Goal: Task Accomplishment & Management: Manage account settings

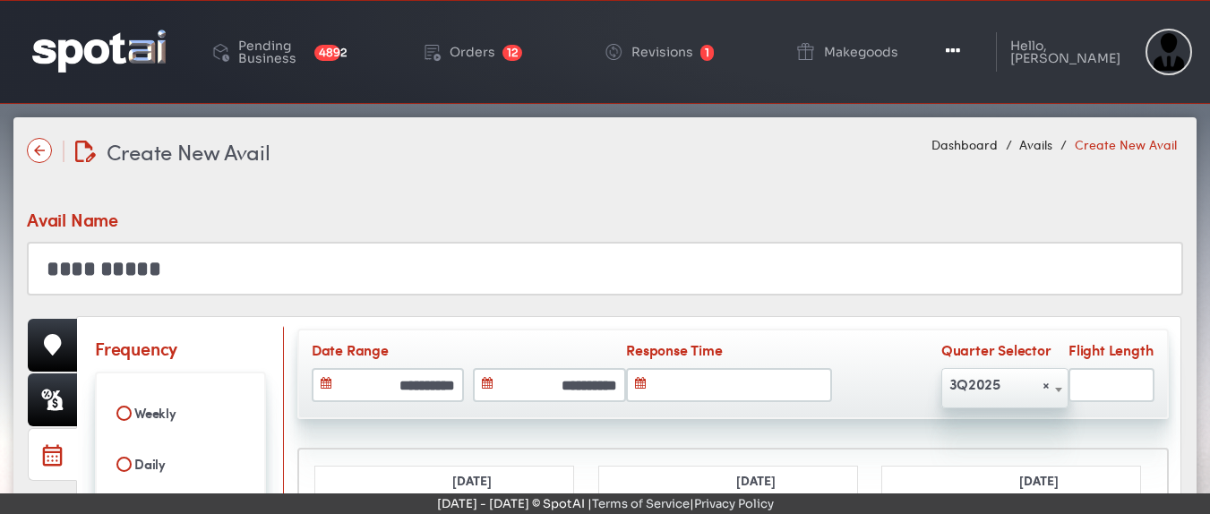
select select
select select "**"
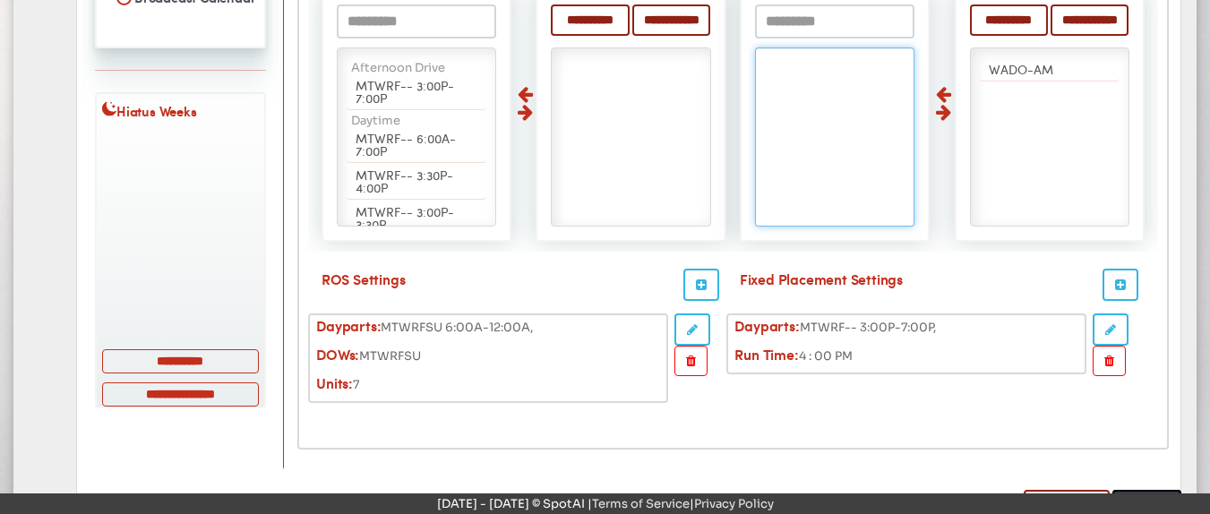
scroll to position [684, 0]
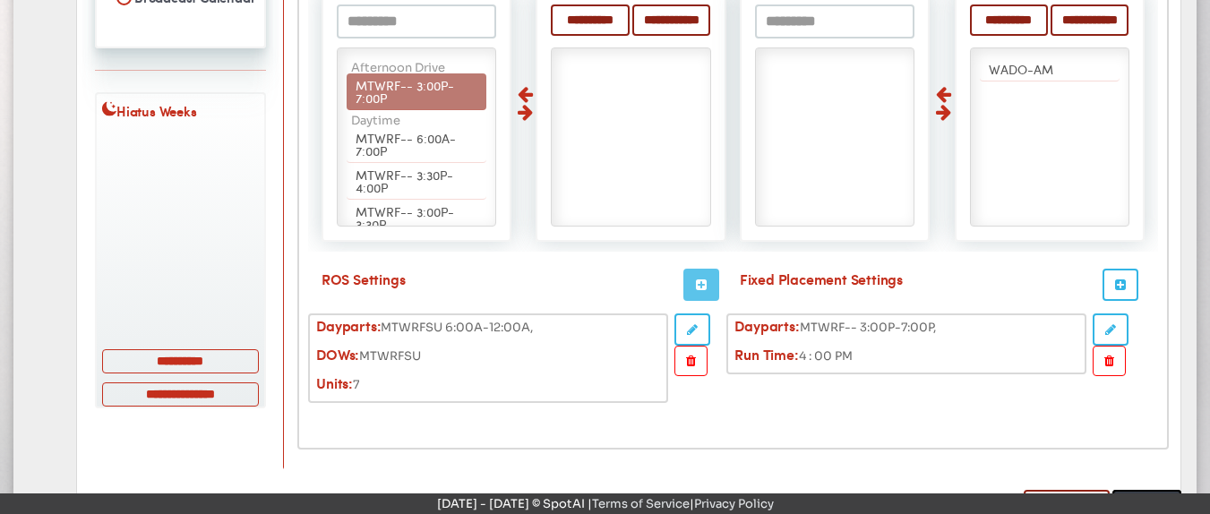
click at [695, 289] on button "button" at bounding box center [701, 285] width 36 height 32
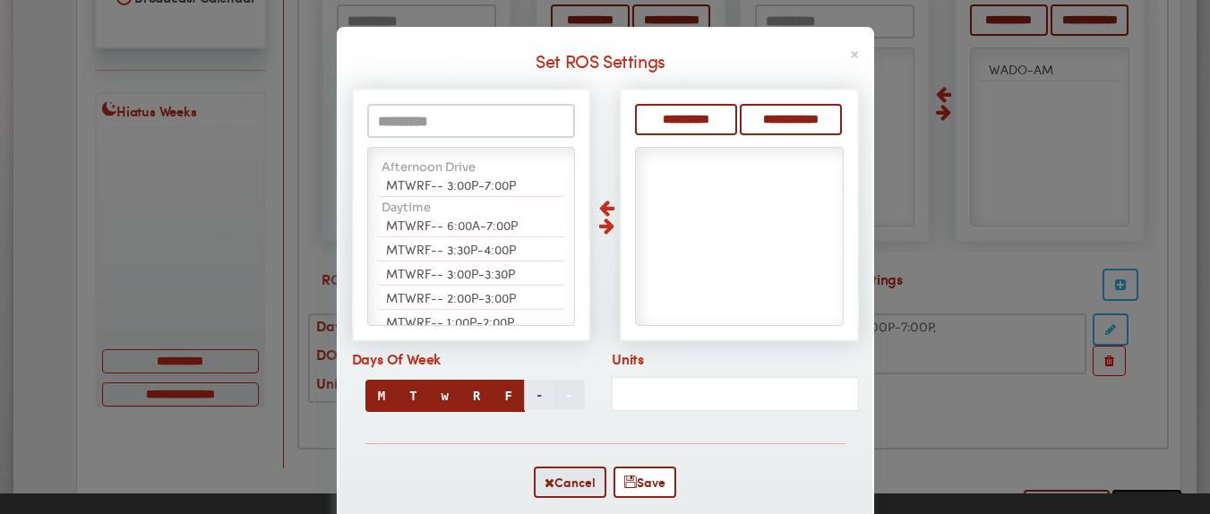
click at [532, 400] on button "-" at bounding box center [539, 395] width 30 height 30
click at [532, 400] on button "S" at bounding box center [539, 396] width 32 height 32
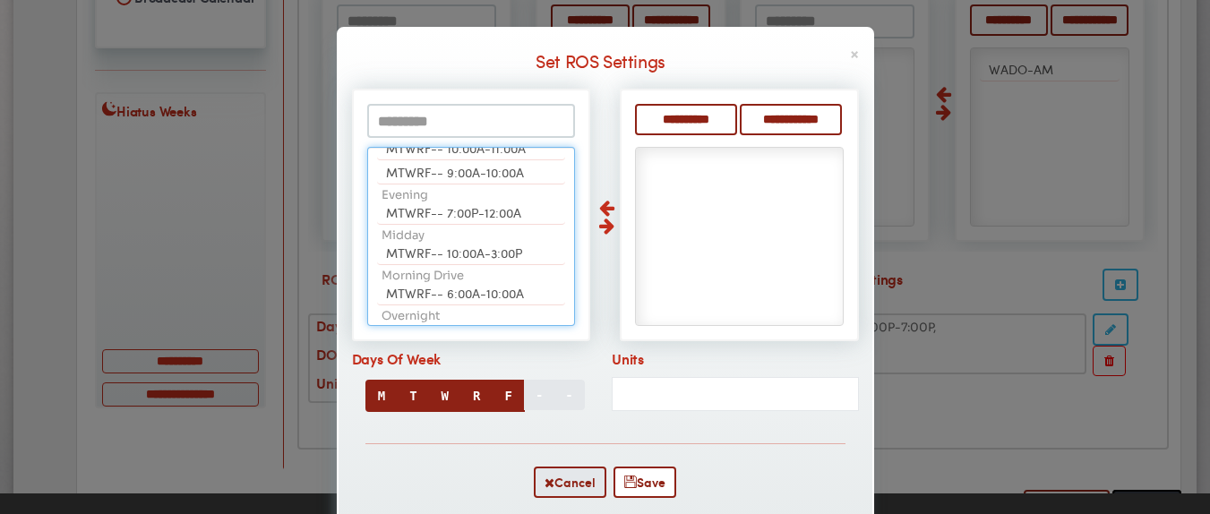
scroll to position [0, 0]
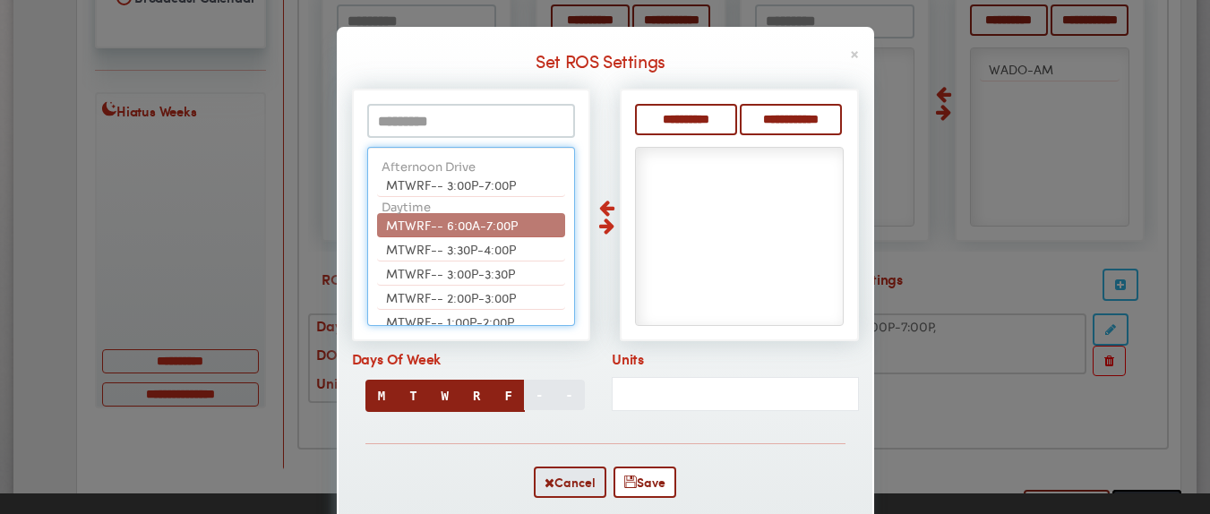
click at [428, 223] on span "MTWRF-- 6:00A-7:00P" at bounding box center [452, 225] width 132 height 18
select select "**"
click at [428, 240] on span "MTWRF-- 3:30P-4:00P" at bounding box center [451, 249] width 130 height 18
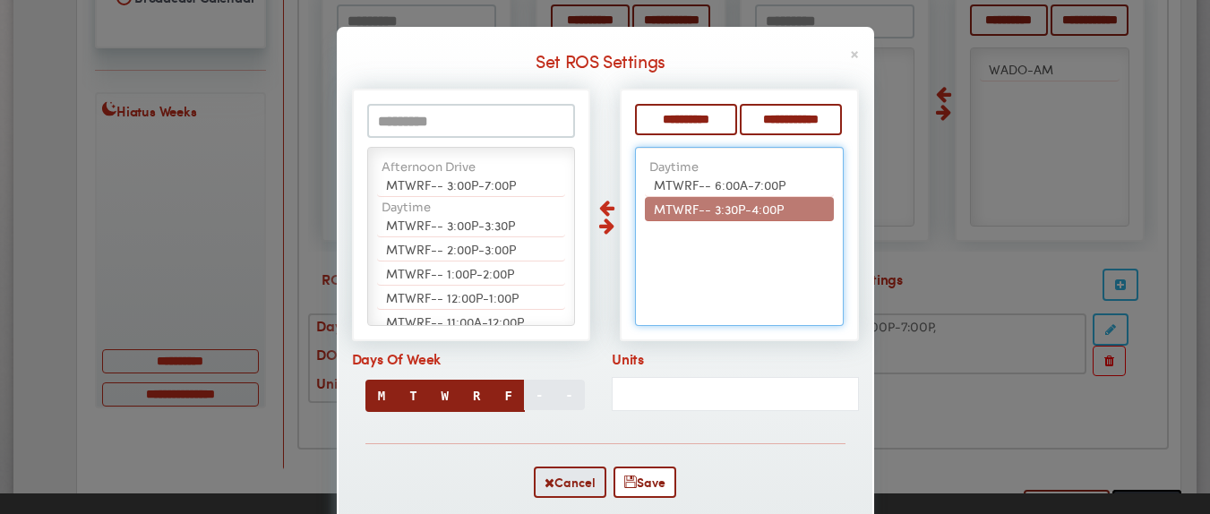
click at [670, 208] on span "MTWRF-- 3:30P-4:00P" at bounding box center [719, 209] width 130 height 18
click at [670, 208] on ul "Afternoon Drive MTWRF-- 3:00P-7:00P Daytime MTWRF-- 6:00A-7:00P MTWRF-- 3:30P-4…" at bounding box center [739, 236] width 208 height 179
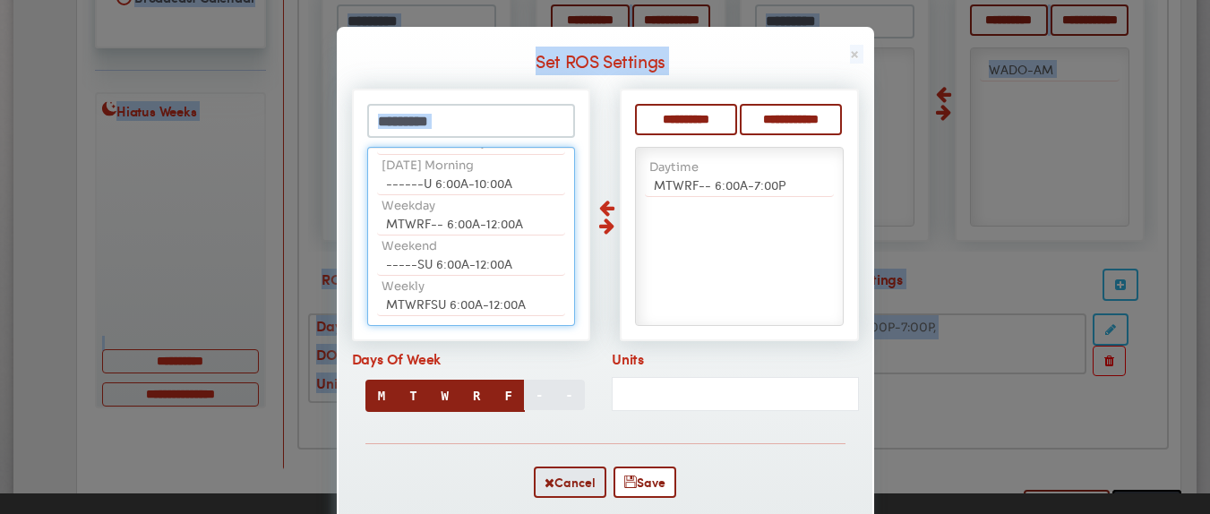
scroll to position [35, 0]
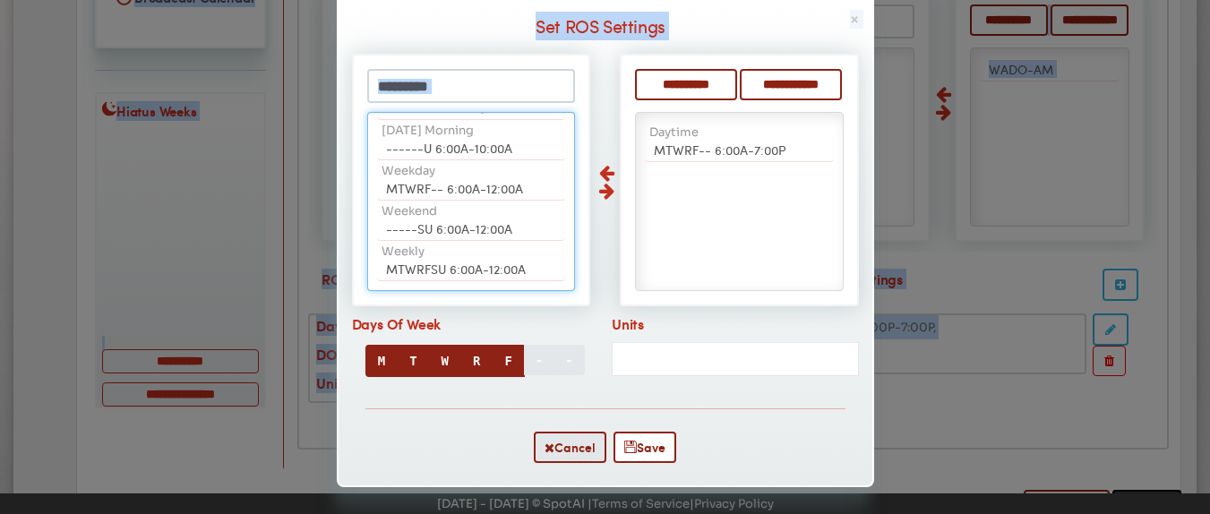
drag, startPoint x: 450, startPoint y: 505, endPoint x: 452, endPoint y: 533, distance: 27.8
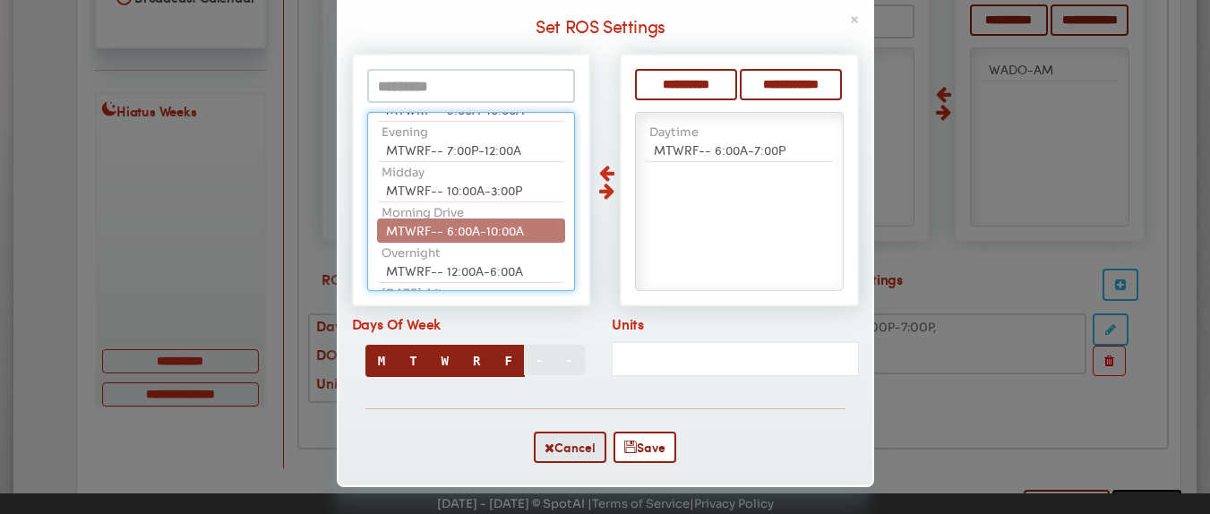
click at [464, 228] on span "MTWRF-- 6:00A-10:00A" at bounding box center [455, 230] width 138 height 18
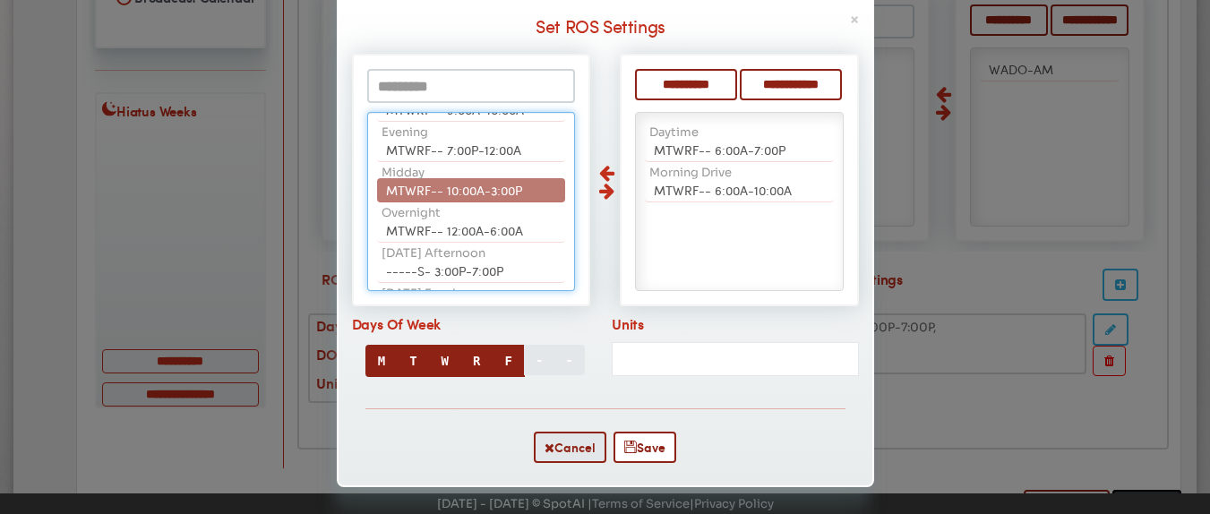
click at [470, 184] on span "MTWRF-- 10:00A-3:00P" at bounding box center [454, 190] width 136 height 18
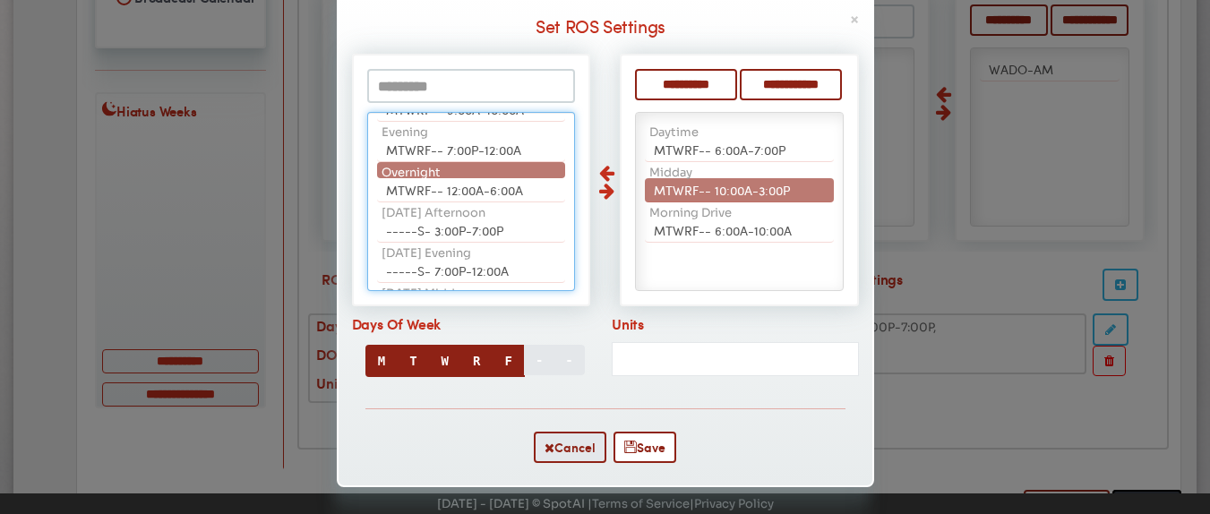
click at [466, 166] on li "Overnight" at bounding box center [471, 170] width 188 height 16
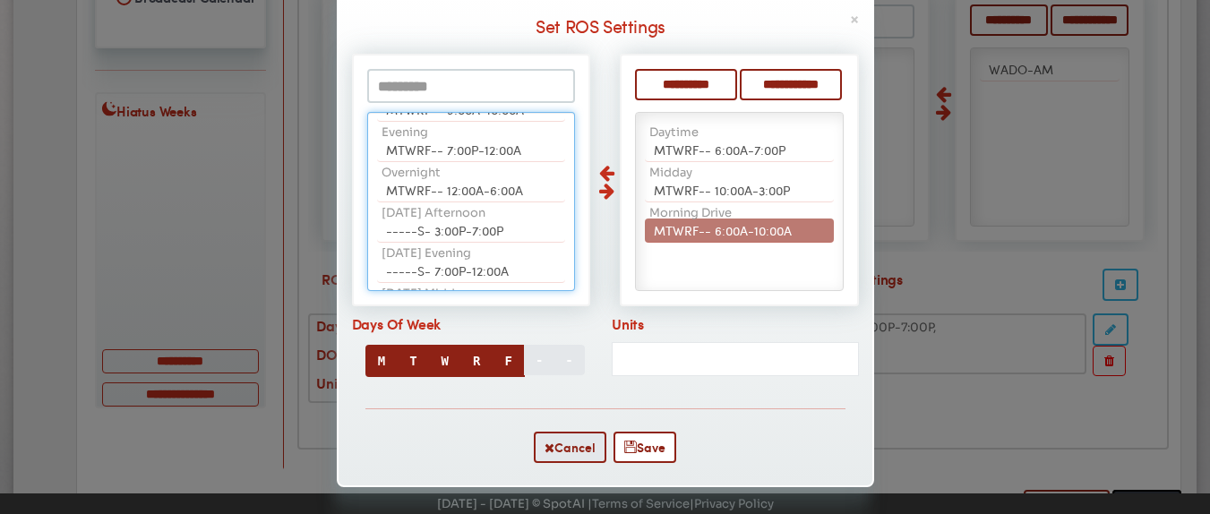
click at [783, 228] on span "MTWRF-- 6:00A-10:00A" at bounding box center [723, 230] width 138 height 18
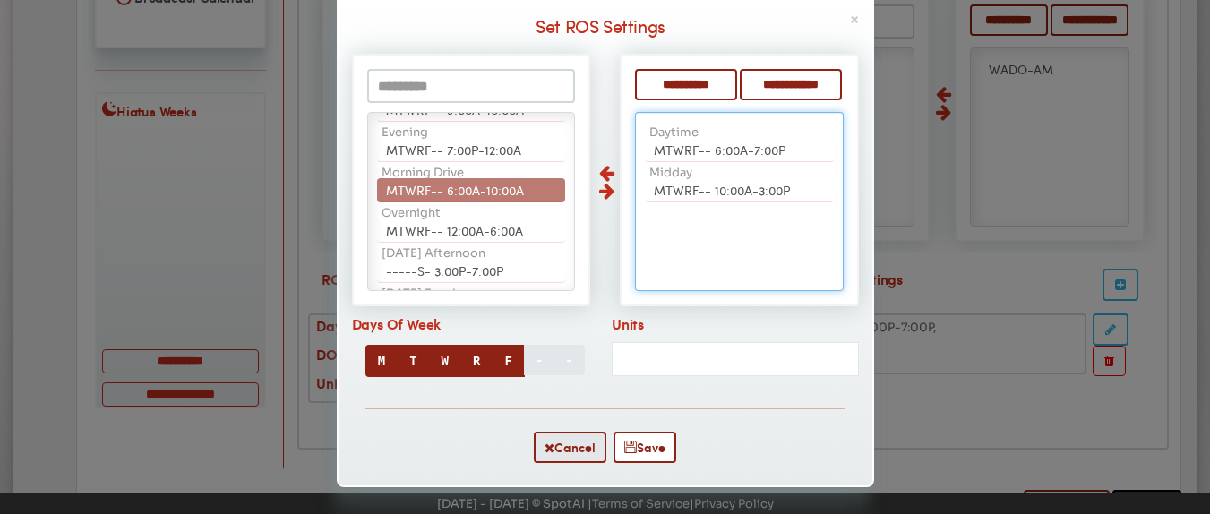
click at [496, 189] on span "MTWRF-- 6:00A-10:00A" at bounding box center [455, 190] width 138 height 18
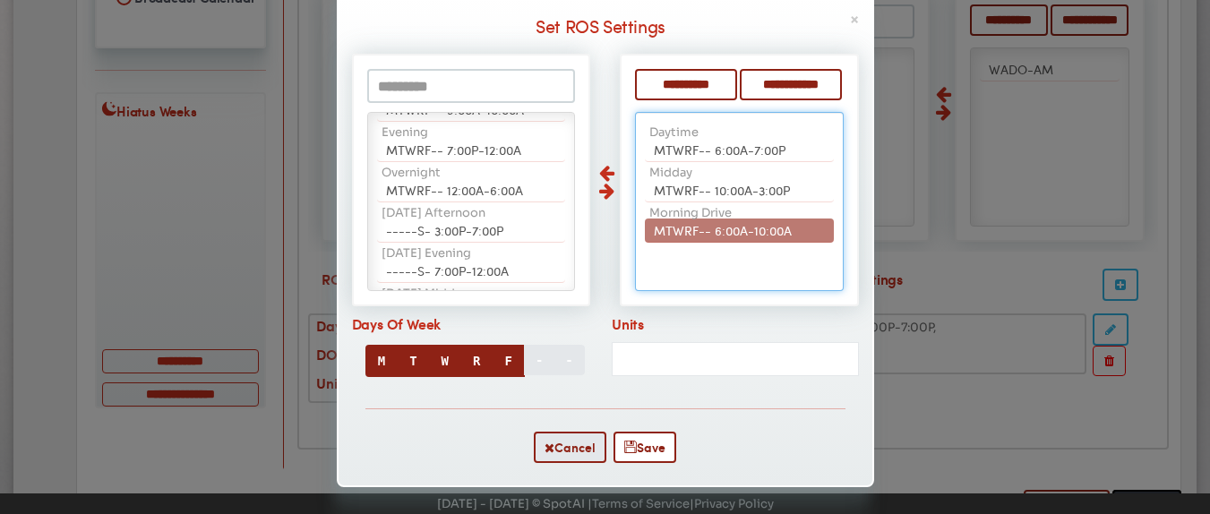
click at [736, 228] on span "MTWRF-- 6:00A-10:00A" at bounding box center [723, 230] width 138 height 18
click at [736, 228] on ul "Afternoon Drive MTWRF-- 3:00P-7:00P Daytime MTWRF-- 6:00A-7:00P MTWRF-- 3:30P-4…" at bounding box center [739, 201] width 208 height 179
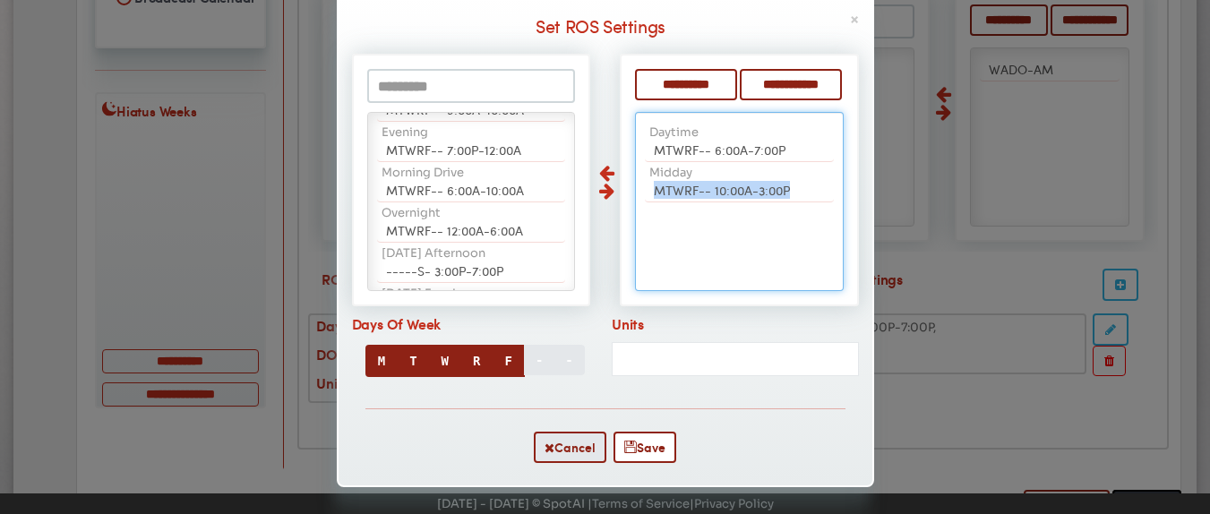
click at [736, 228] on ul "Afternoon Drive MTWRF-- 3:00P-7:00P Daytime MTWRF-- 6:00A-7:00P MTWRF-- 3:30P-4…" at bounding box center [739, 201] width 208 height 179
click at [728, 178] on li "MTWRF-- 10:00A-3:00P" at bounding box center [739, 190] width 188 height 24
click at [728, 178] on ul "Afternoon Drive MTWRF-- 3:00P-7:00P Daytime MTWRF-- 6:00A-7:00P MTWRF-- 3:30P-4…" at bounding box center [739, 201] width 208 height 179
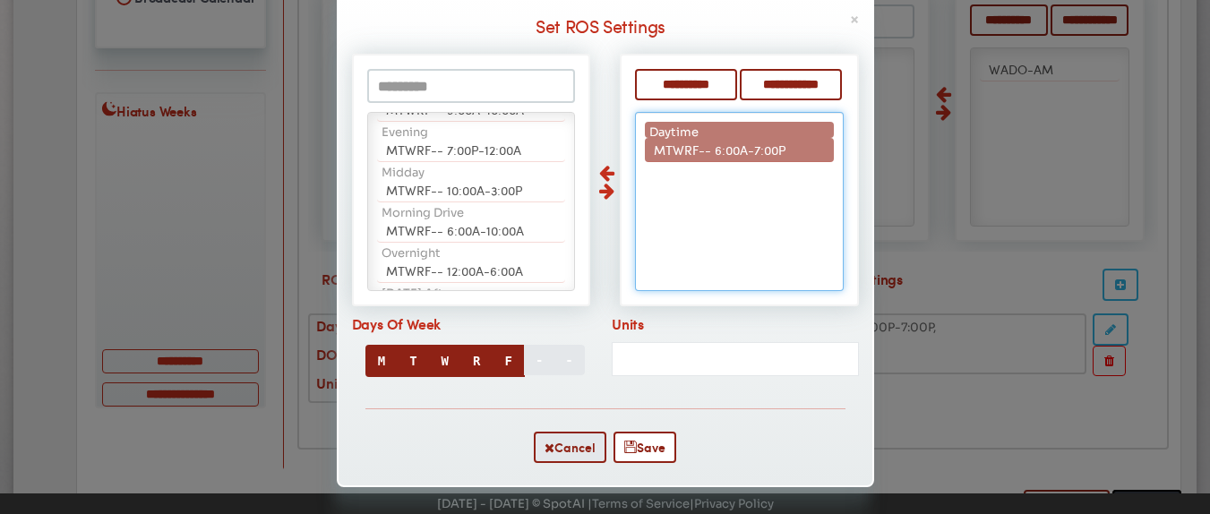
click at [702, 133] on li "Daytime" at bounding box center [739, 130] width 188 height 16
click at [699, 143] on span "MTWRF-- 6:00A-7:00P" at bounding box center [720, 150] width 132 height 18
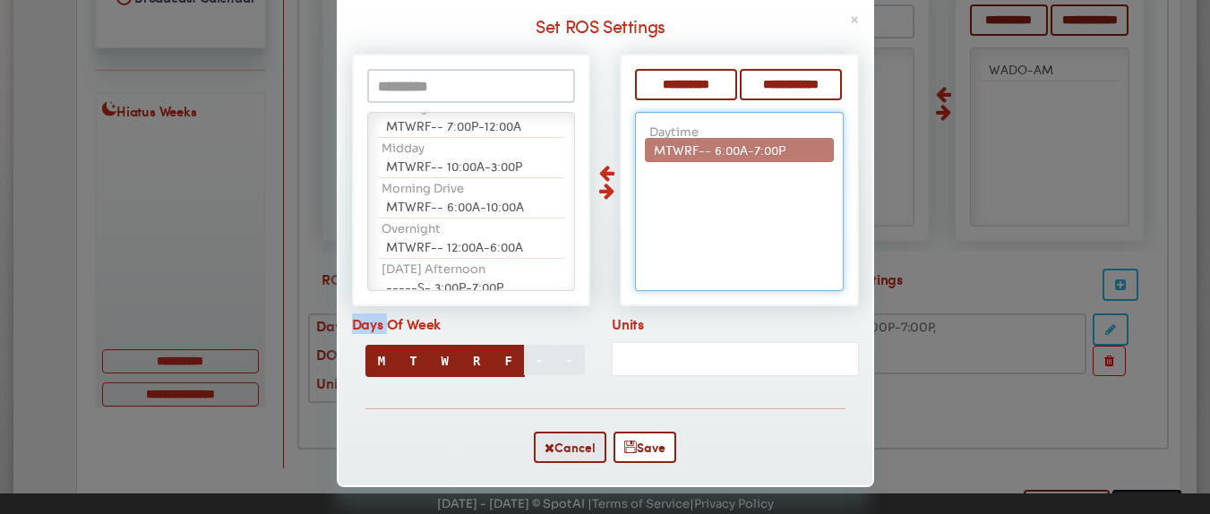
click at [699, 143] on ul "Afternoon Drive MTWRF-- 3:00P-7:00P Daytime MTWRF-- 6:00A-7:00P MTWRF-- 3:30P-4…" at bounding box center [739, 201] width 208 height 179
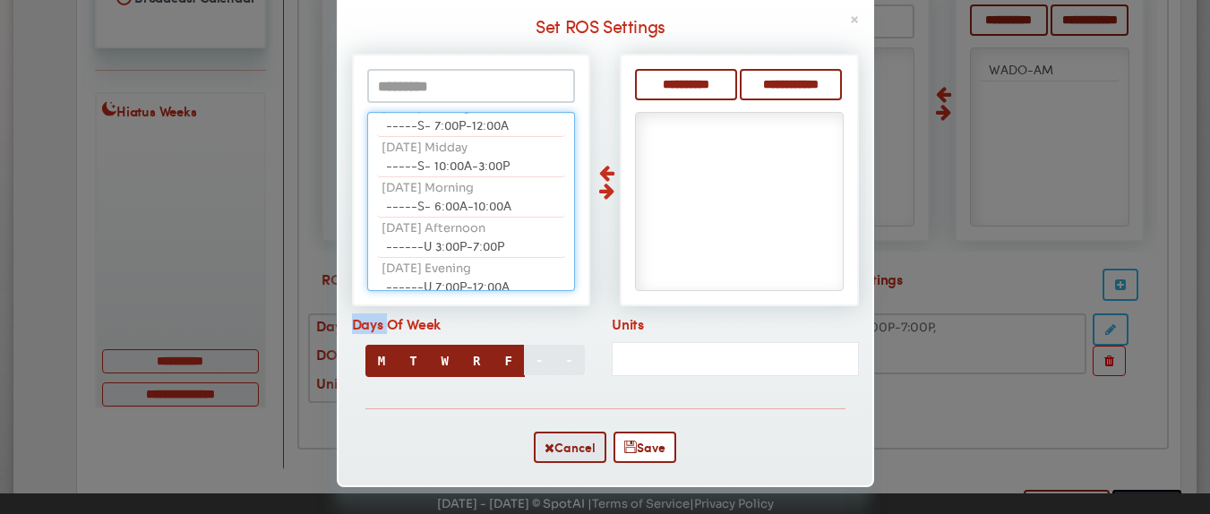
scroll to position [510, 0]
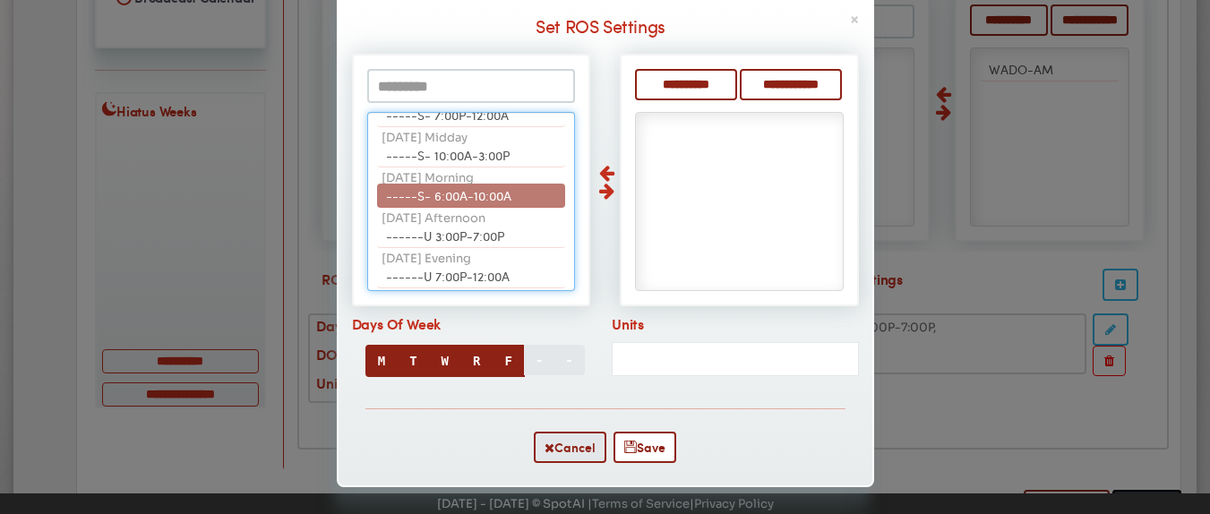
click at [447, 191] on span "-----S- 6:00A-10:00A" at bounding box center [448, 195] width 125 height 18
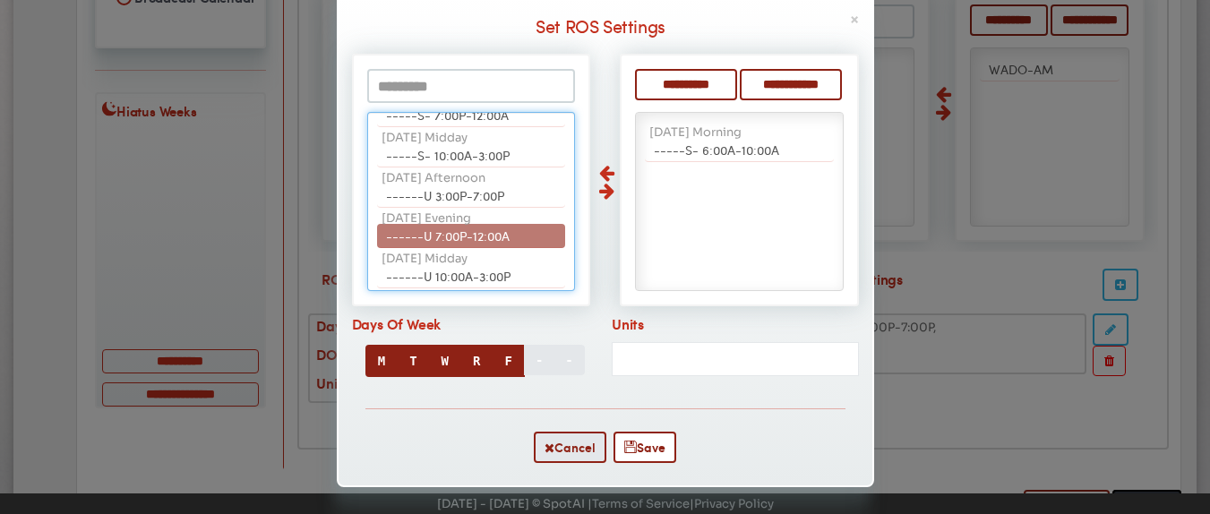
click at [495, 239] on span "------U 7:00P-12:00A" at bounding box center [448, 236] width 124 height 18
click at [495, 239] on span "------U 10:00A-3:00P" at bounding box center [448, 236] width 124 height 18
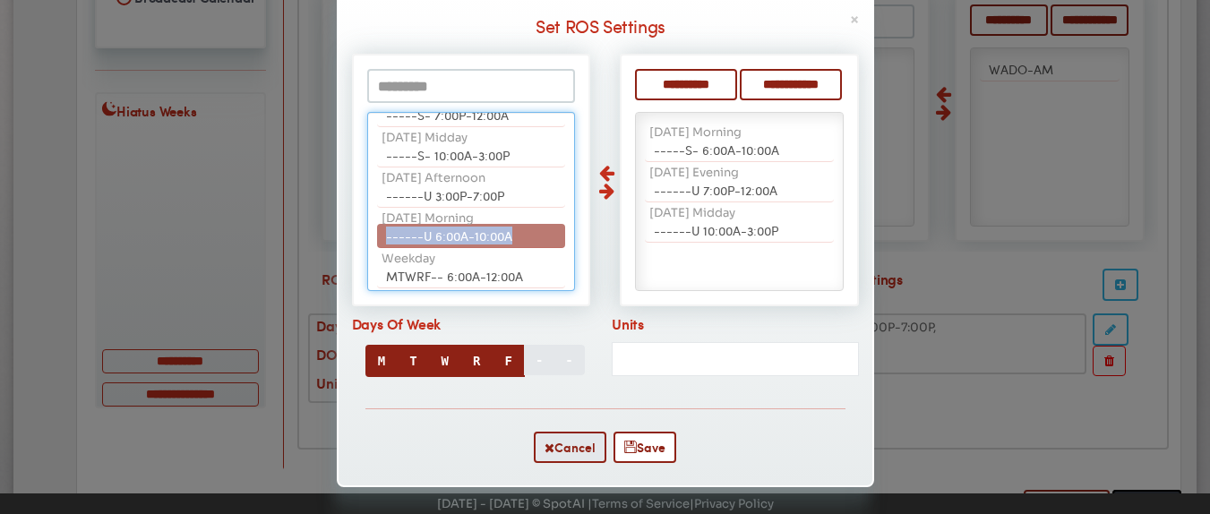
click at [495, 239] on span "------U 6:00A-10:00A" at bounding box center [449, 236] width 126 height 18
click at [495, 239] on span "MTWRF-- 6:00A-12:00A" at bounding box center [454, 236] width 137 height 18
click at [495, 239] on span "-----SU 6:00A-12:00A" at bounding box center [449, 236] width 126 height 18
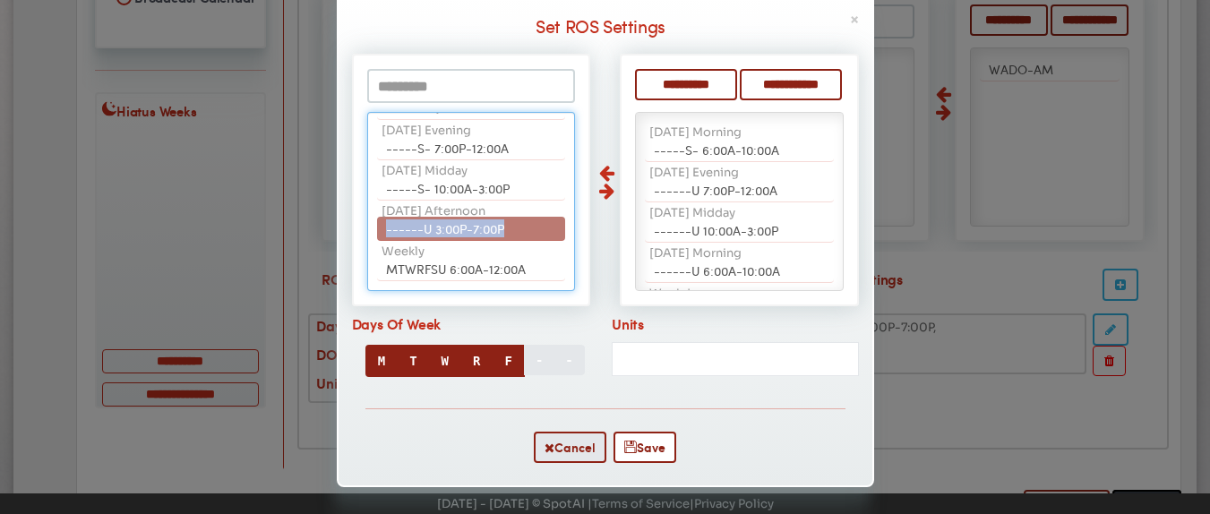
click at [495, 239] on li "------U 3:00P-7:00P" at bounding box center [471, 229] width 188 height 24
click at [495, 239] on li "-----S- 10:00A-3:00P" at bounding box center [471, 229] width 188 height 24
click at [495, 239] on li "-----S- 7:00P-12:00A" at bounding box center [471, 229] width 188 height 24
select select "**"
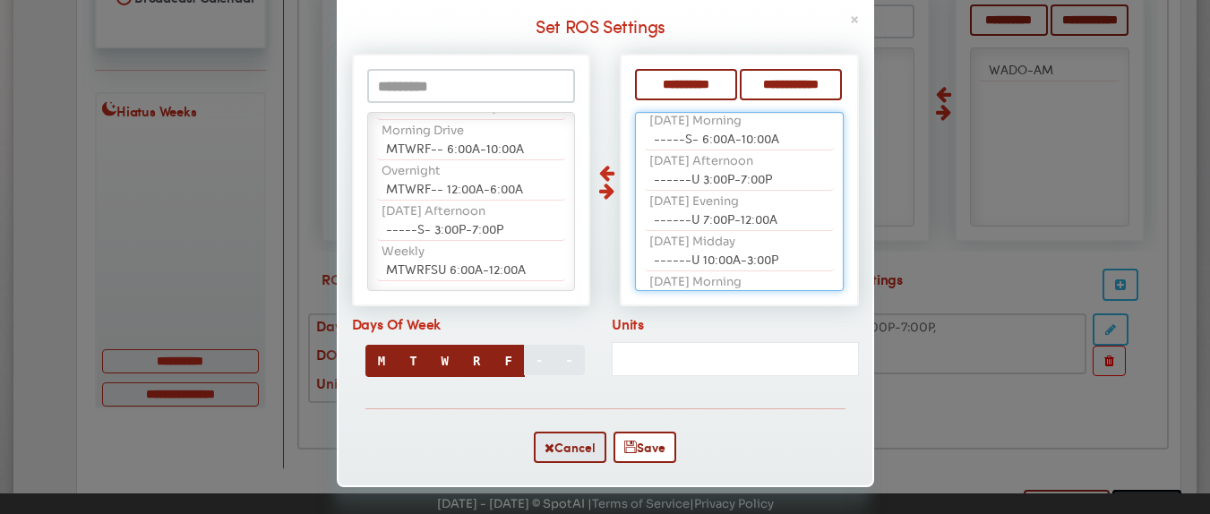
scroll to position [203, 0]
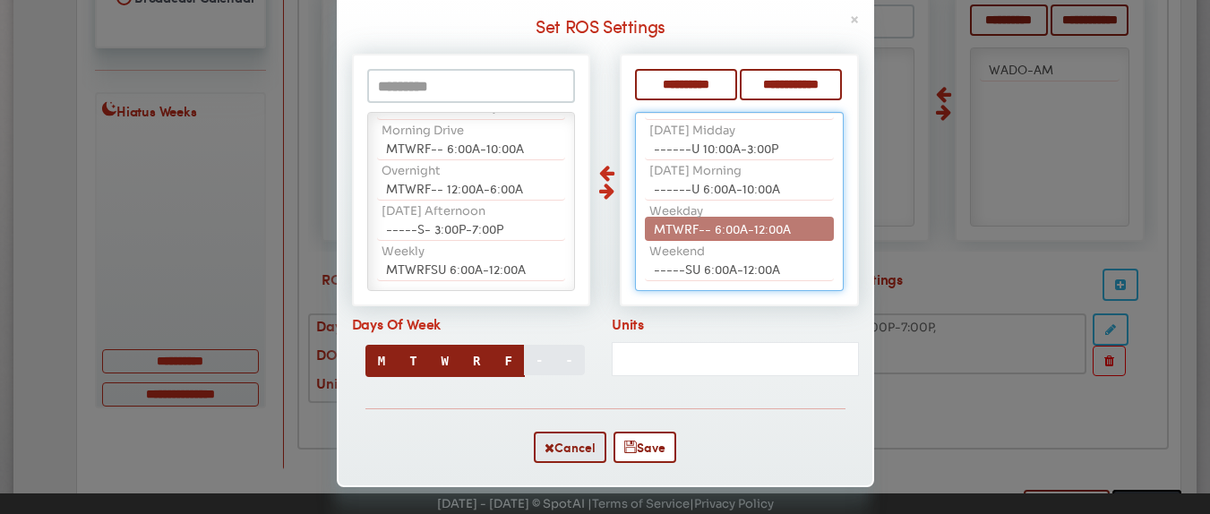
drag, startPoint x: 754, startPoint y: 227, endPoint x: 702, endPoint y: 231, distance: 52.1
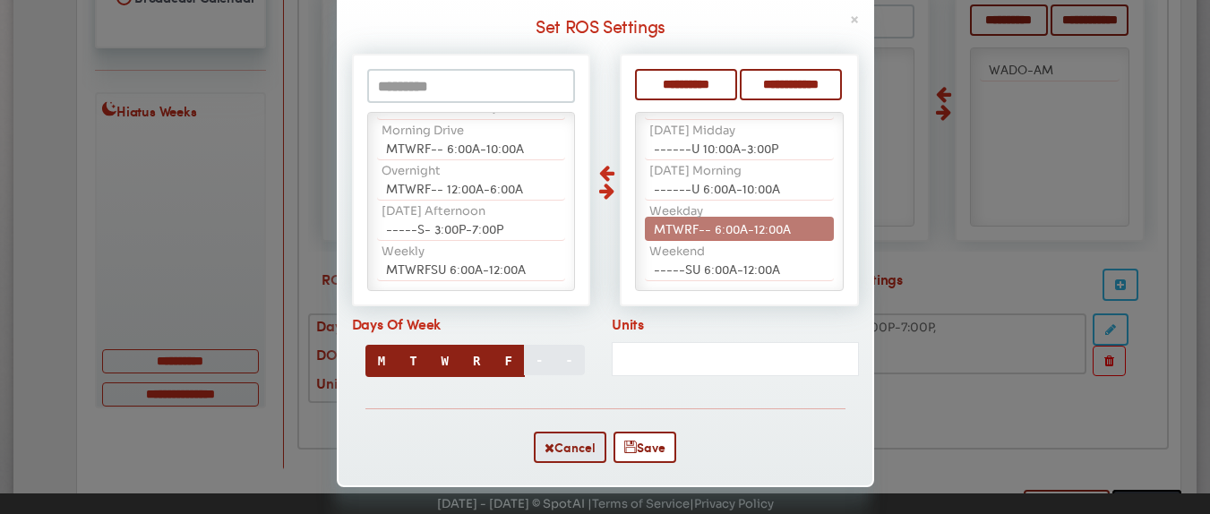
scroll to position [35, 0]
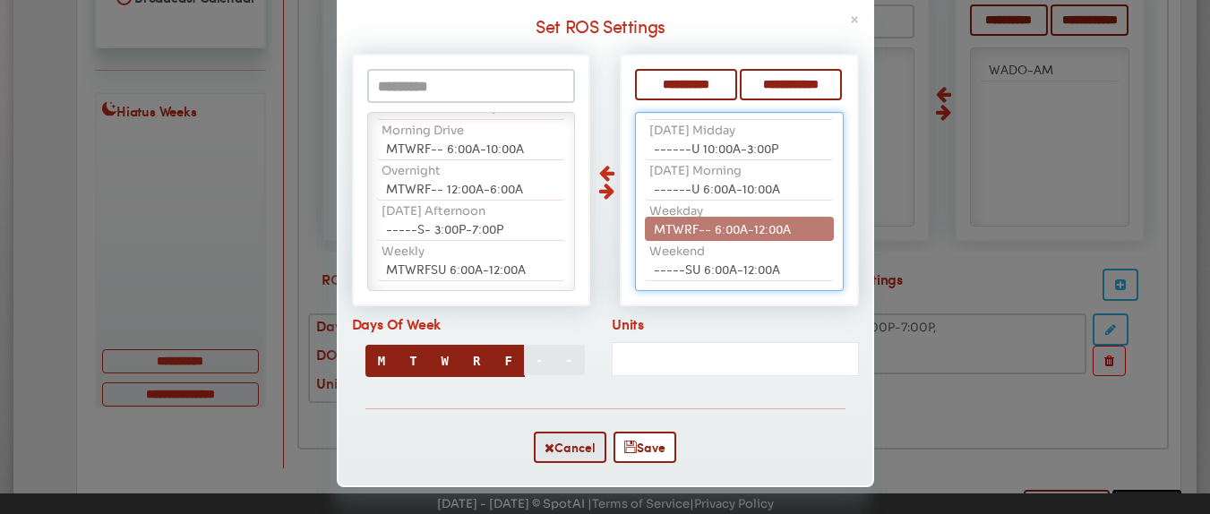
click at [655, 233] on span "MTWRF-- 6:00A-12:00A" at bounding box center [722, 228] width 137 height 18
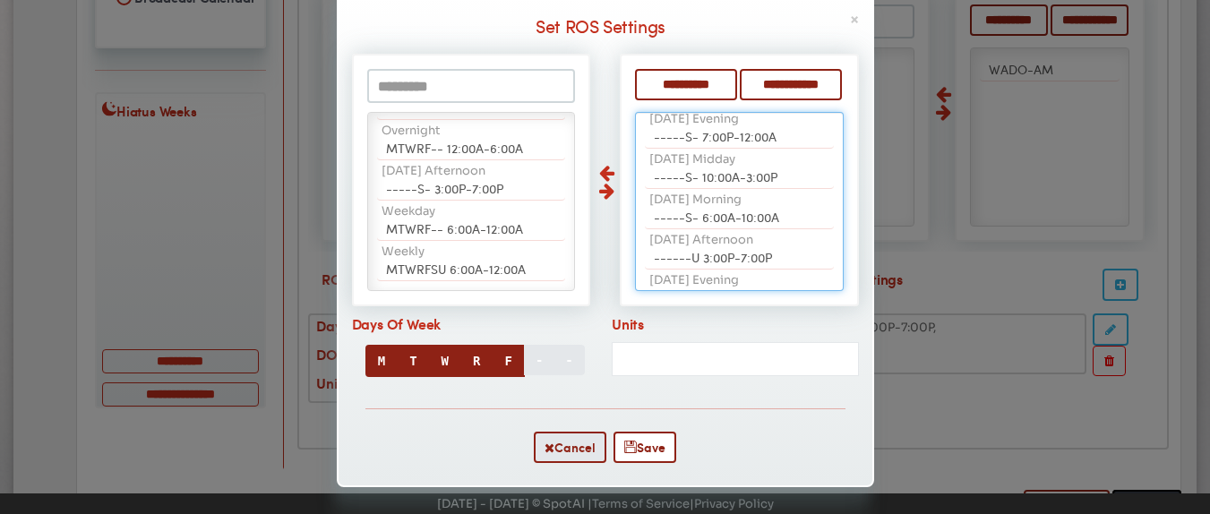
scroll to position [0, 0]
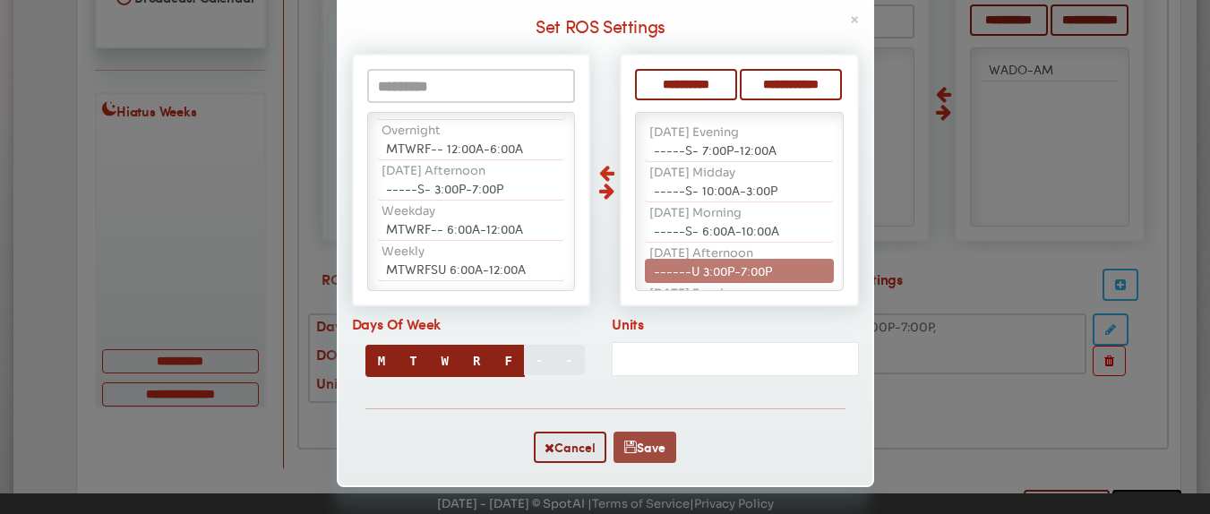
click at [651, 443] on button "Save" at bounding box center [644, 447] width 63 height 31
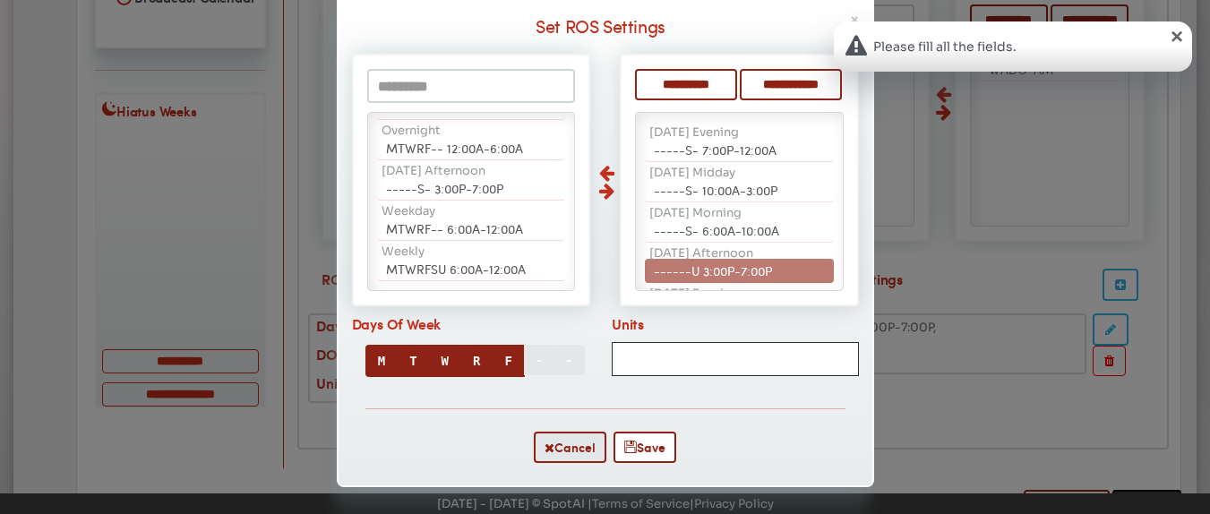
click at [719, 352] on input "Units" at bounding box center [735, 359] width 247 height 34
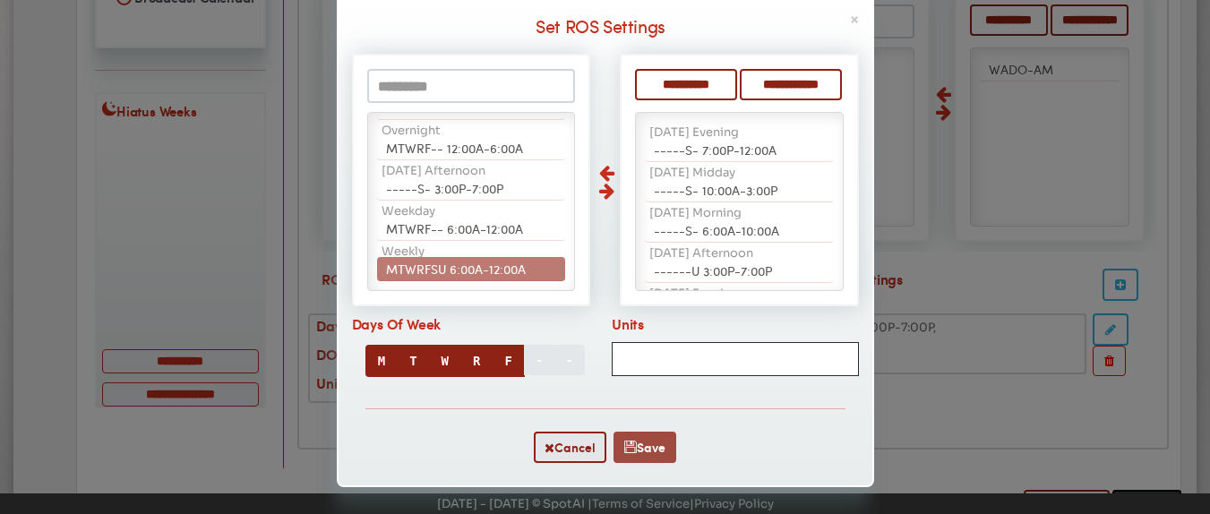
type input "**"
click at [649, 444] on button "Save" at bounding box center [644, 447] width 63 height 31
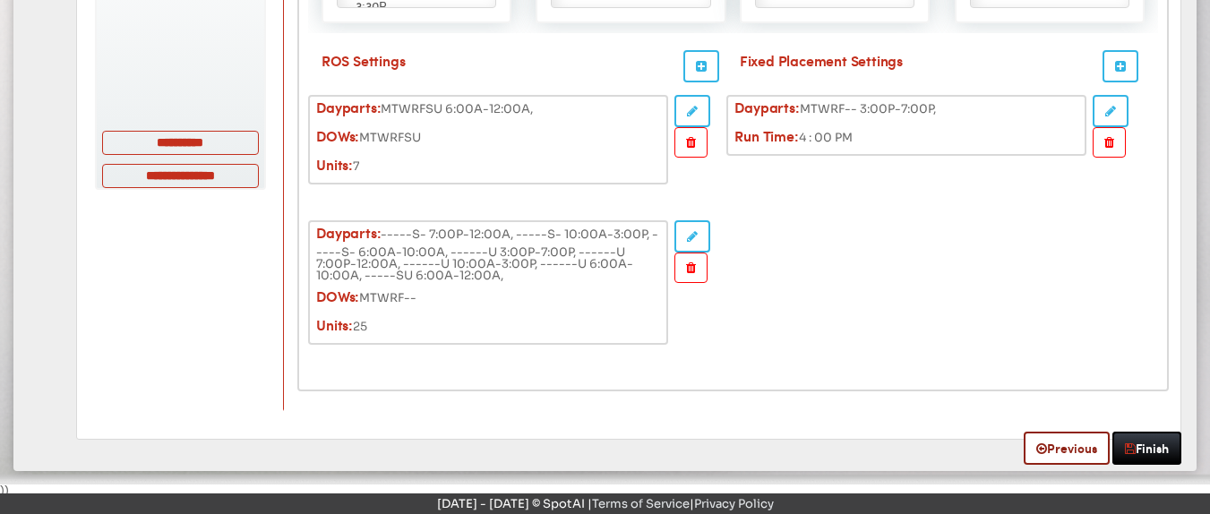
scroll to position [914, 0]
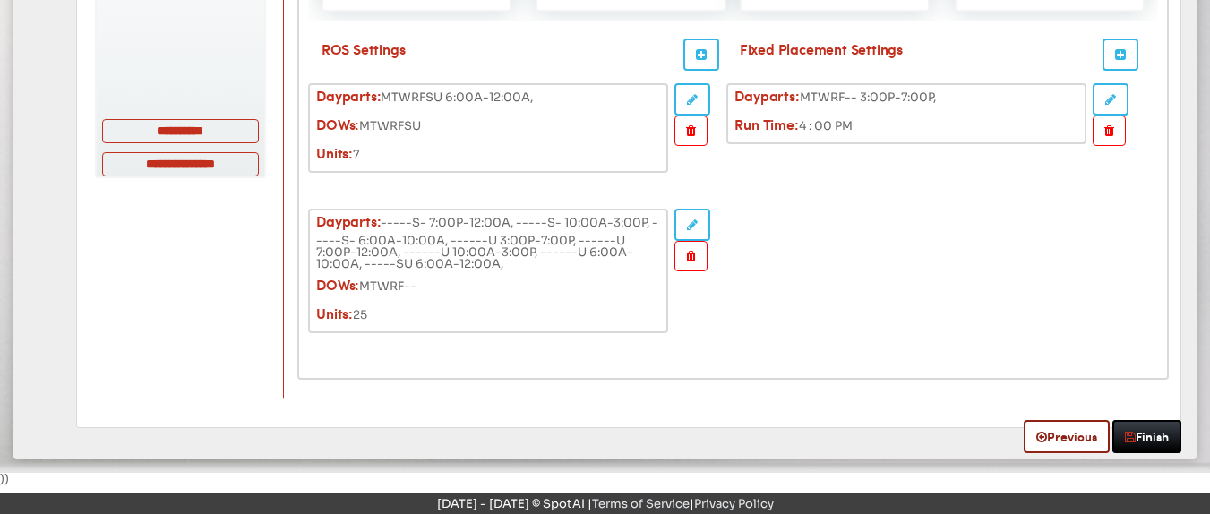
click at [686, 254] on icon "button" at bounding box center [691, 256] width 10 height 13
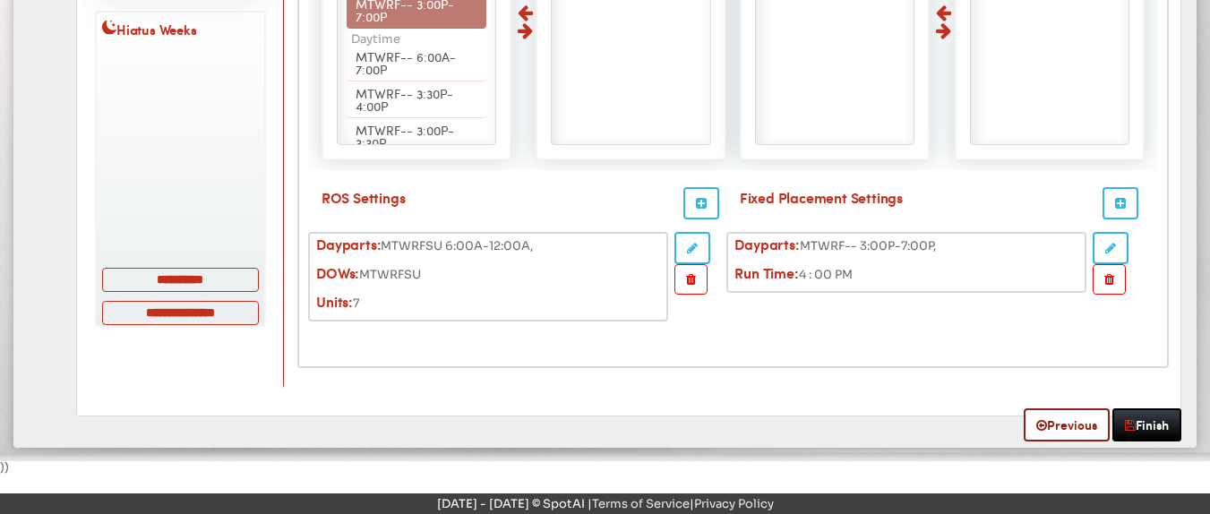
drag, startPoint x: 1206, startPoint y: 84, endPoint x: 1210, endPoint y: -38, distance: 121.9
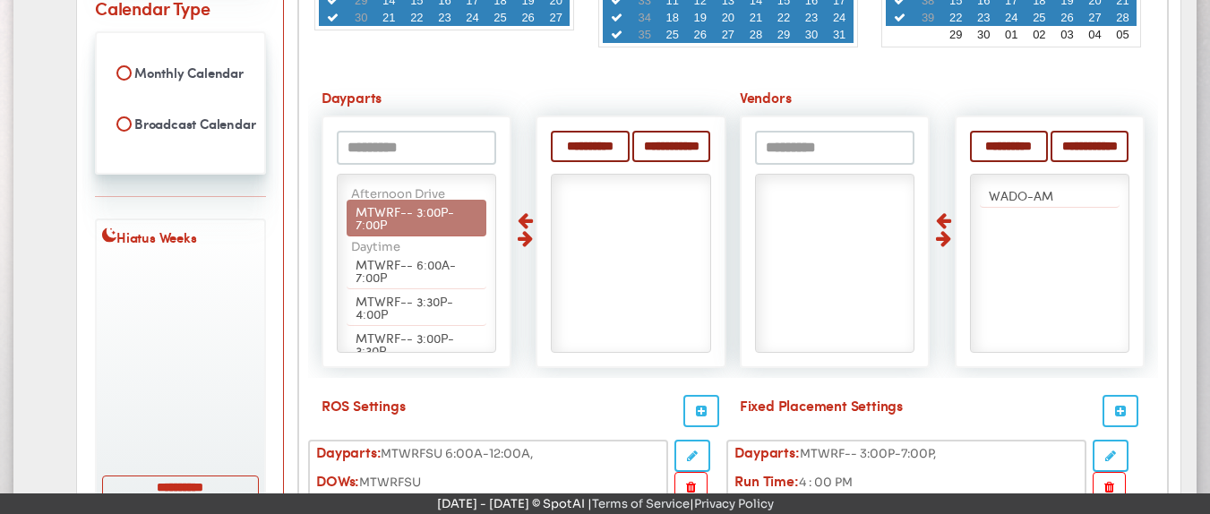
scroll to position [561, 0]
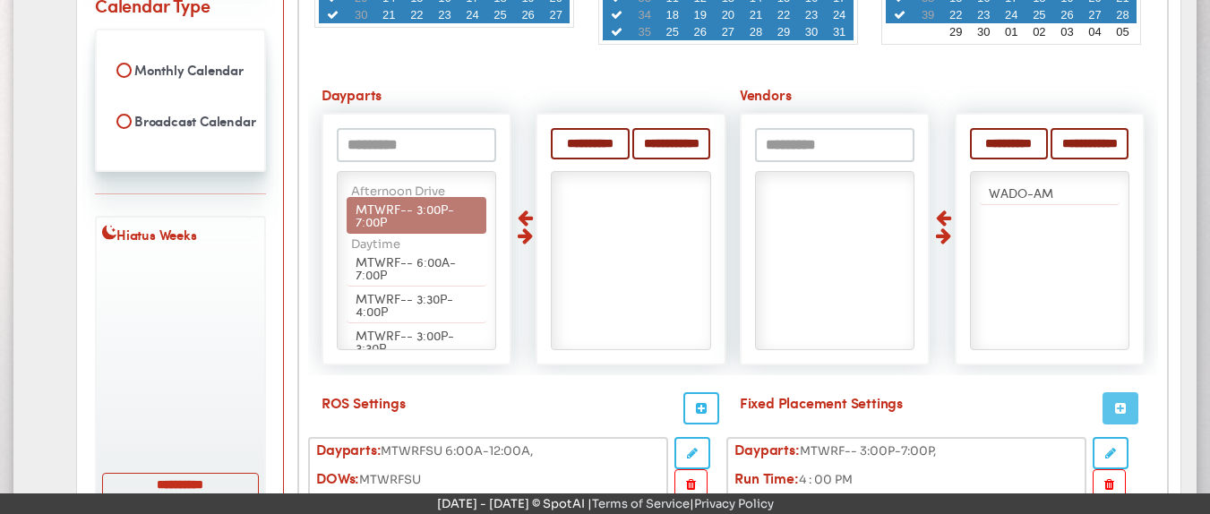
click at [1114, 407] on button "button" at bounding box center [1120, 408] width 36 height 32
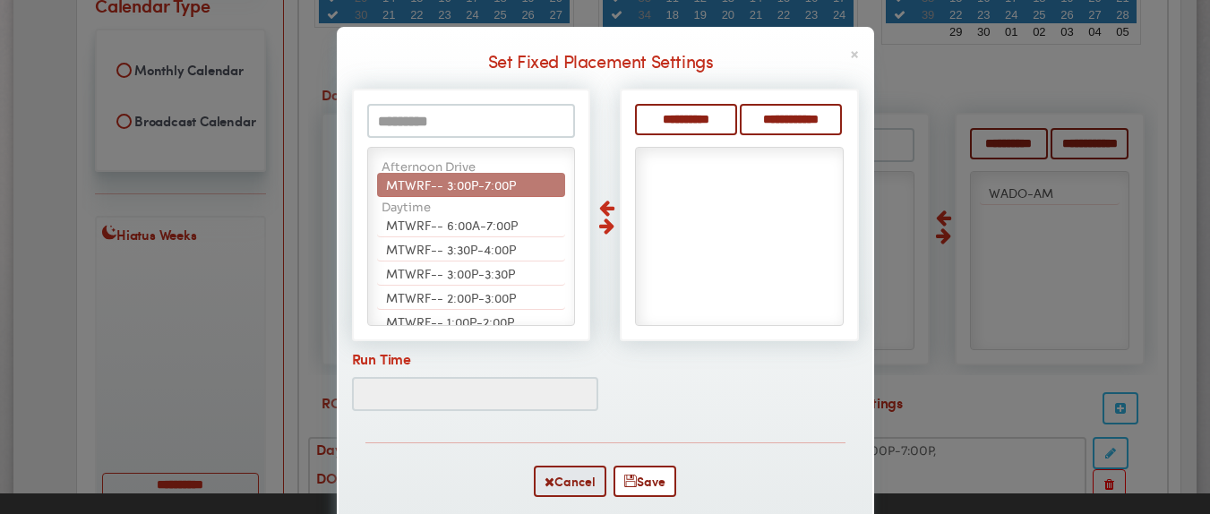
click at [500, 187] on span "MTWRF-- 3:00P-7:00P" at bounding box center [451, 185] width 130 height 18
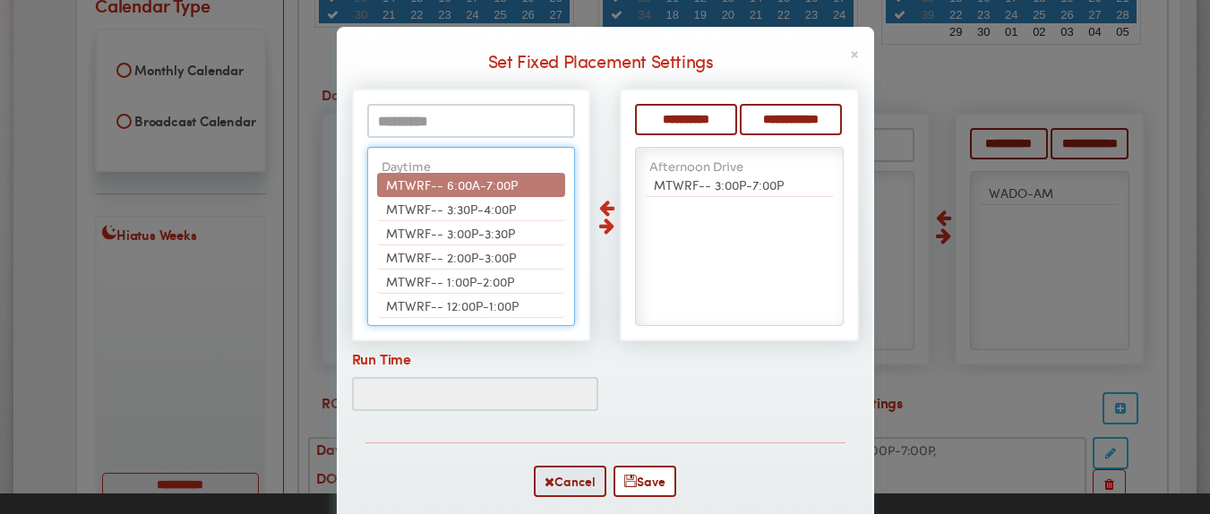
scroll to position [21, 0]
click at [500, 187] on span "MTWRF-- 6:00A-7:00P" at bounding box center [452, 185] width 132 height 18
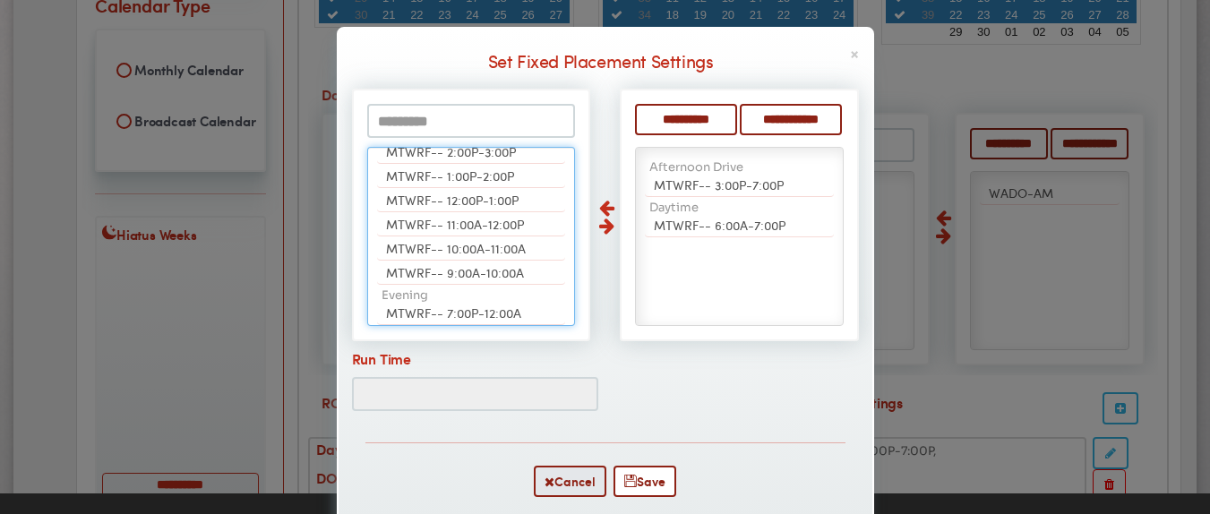
scroll to position [86, 0]
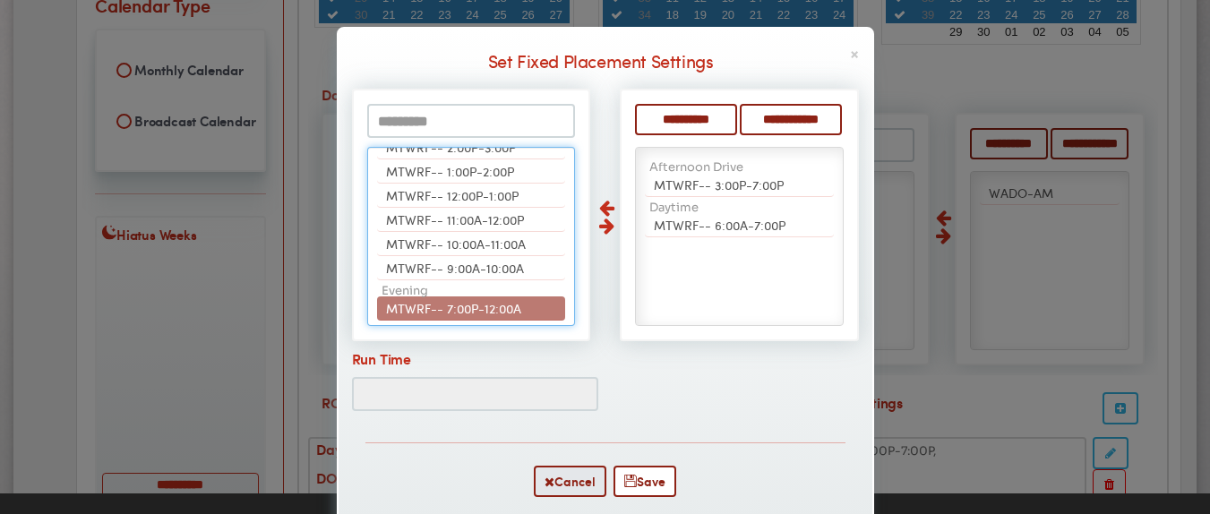
click at [516, 311] on li "MTWRF-- 7:00P-12:00A" at bounding box center [471, 308] width 188 height 24
click at [516, 311] on li "MTWRF-- 10:00A-3:00P" at bounding box center [471, 308] width 188 height 24
click at [516, 311] on span "MTWRF-- 6:00A-10:00A" at bounding box center [455, 308] width 138 height 18
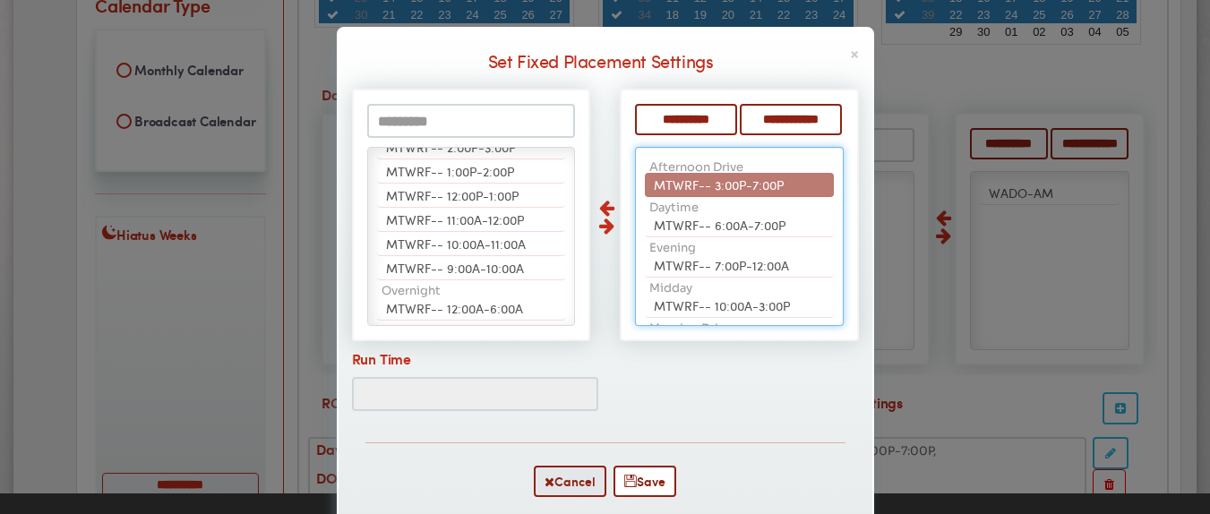
scroll to position [42, 0]
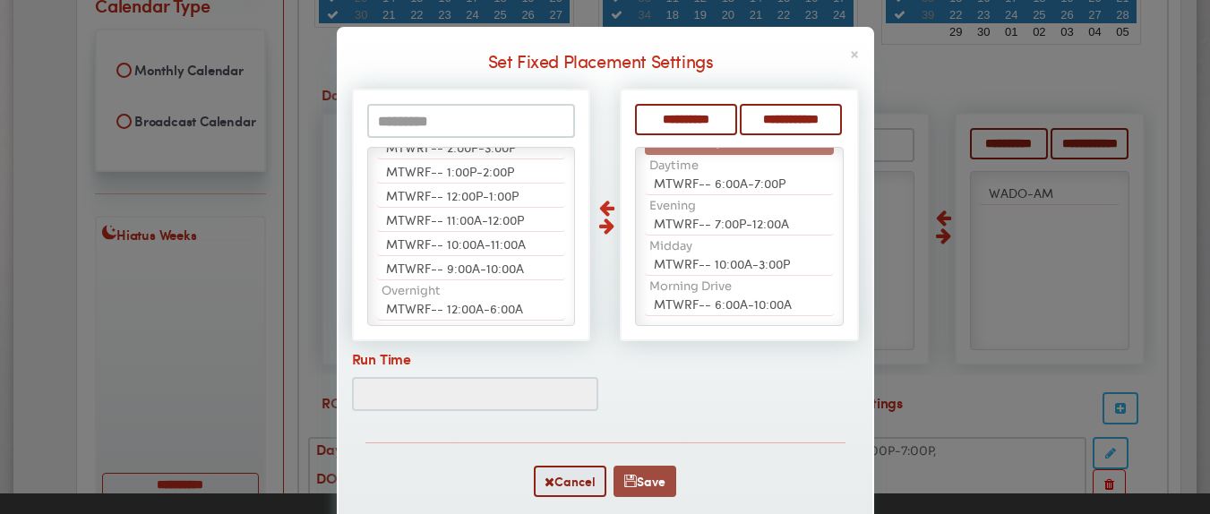
click at [633, 484] on button "Save" at bounding box center [644, 481] width 63 height 31
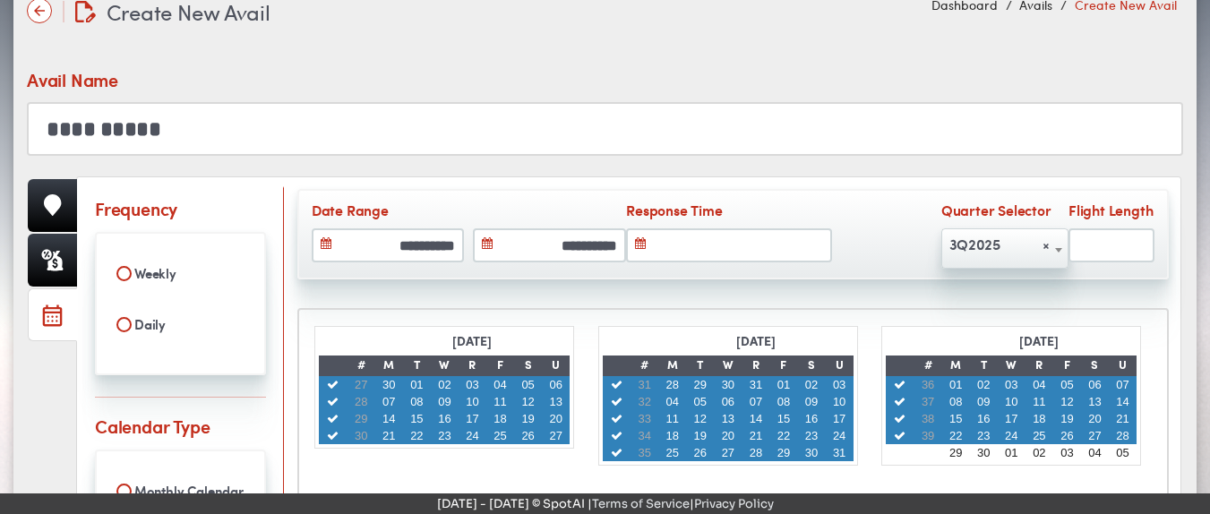
scroll to position [45, 0]
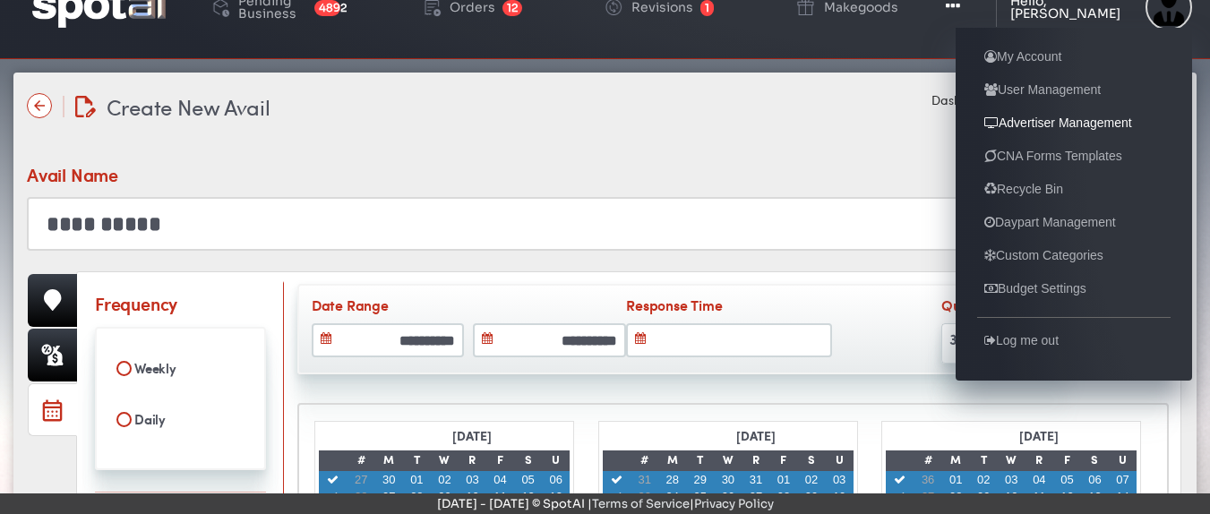
click at [1045, 124] on link "Advertiser Management" at bounding box center [1058, 122] width 162 height 21
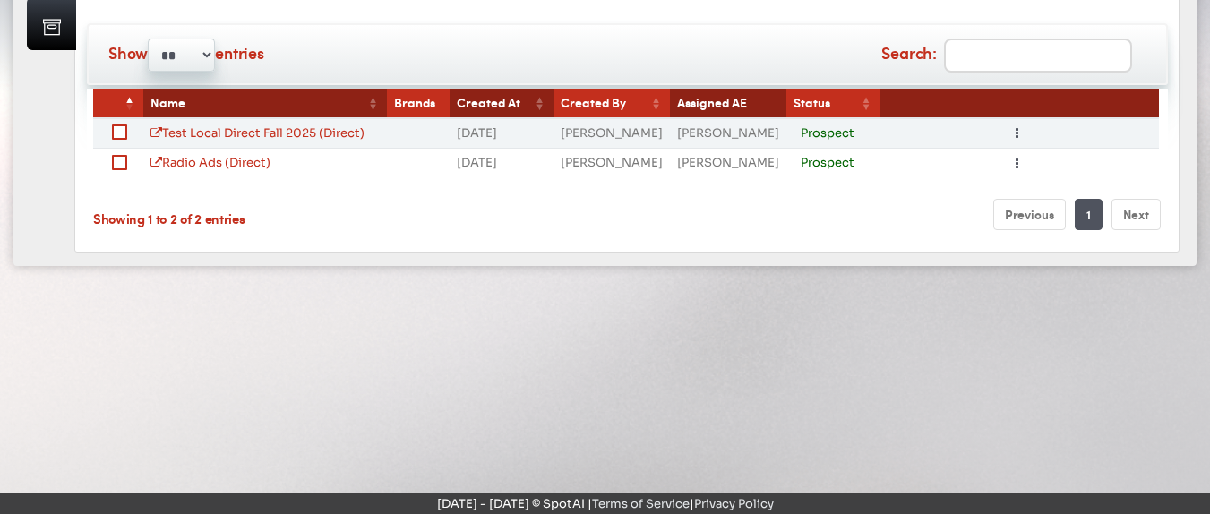
scroll to position [324, 0]
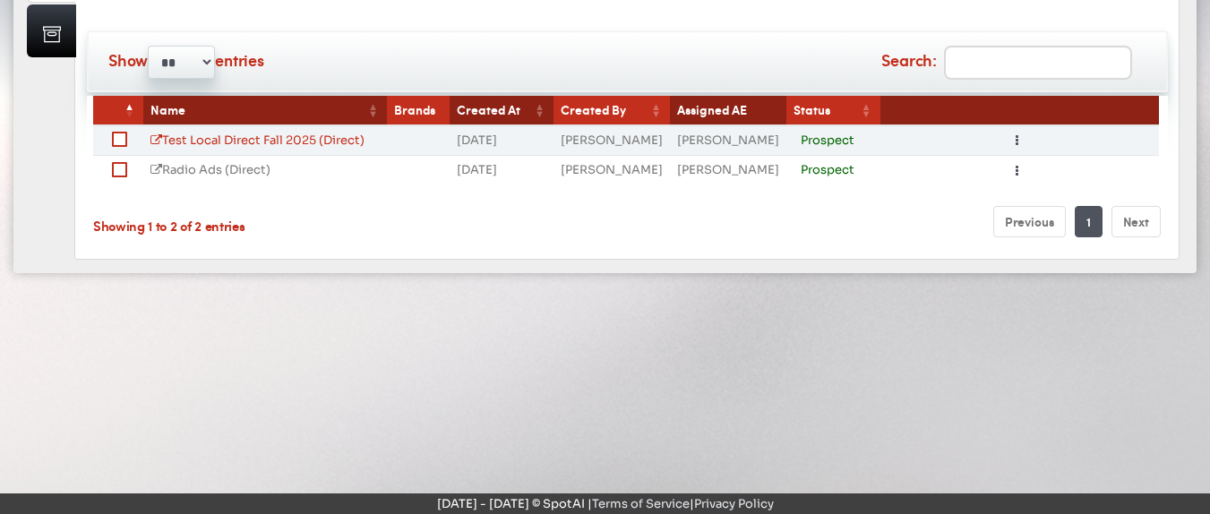
click at [208, 167] on link "Radio Ads (Direct)" at bounding box center [210, 169] width 120 height 15
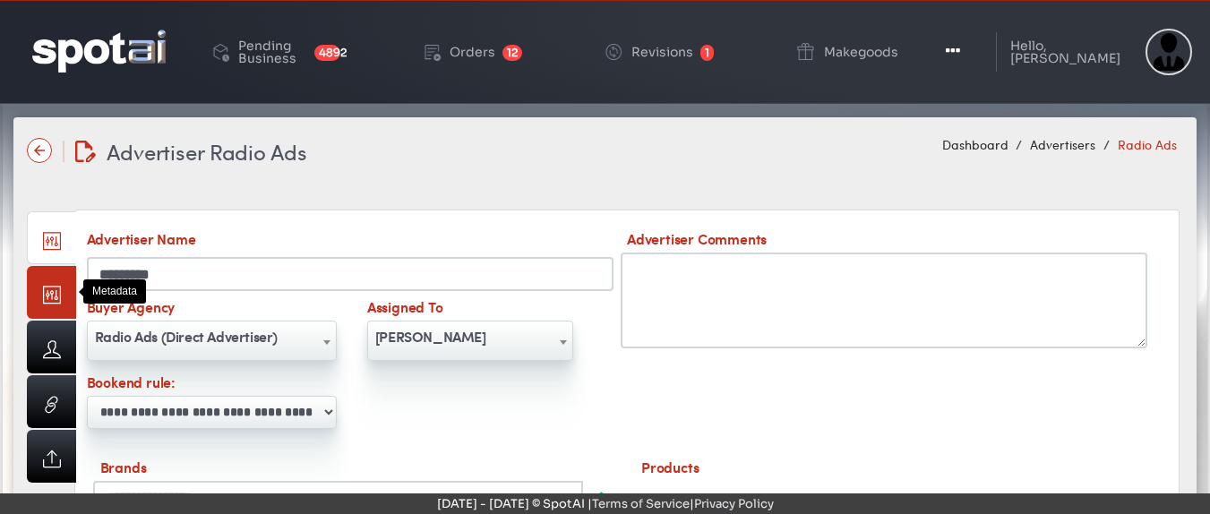
click at [47, 294] on link at bounding box center [51, 292] width 49 height 53
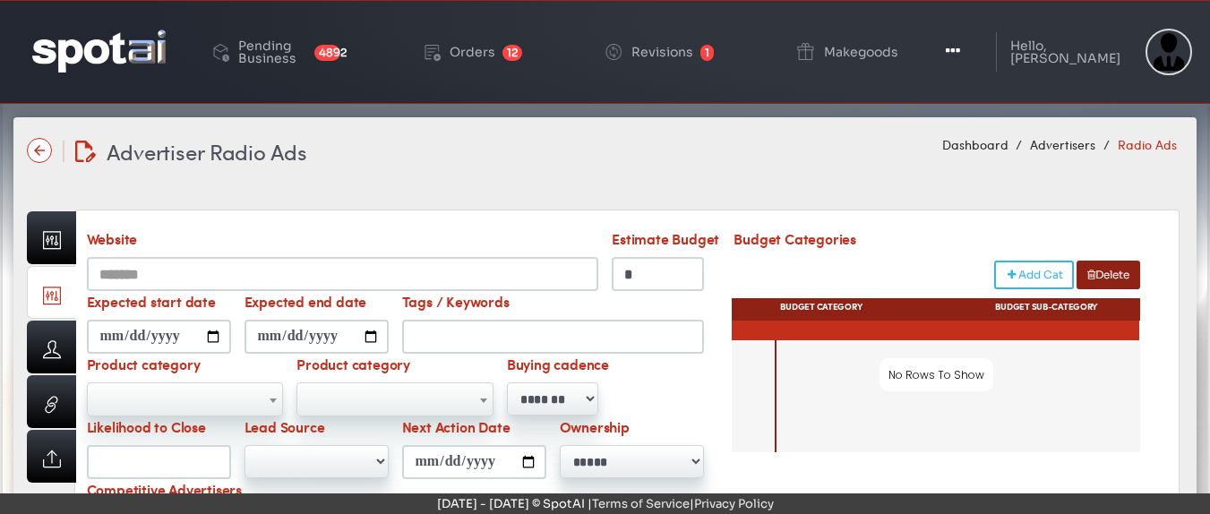
click at [795, 350] on div at bounding box center [958, 396] width 364 height 112
click at [1038, 271] on button "Add Cat" at bounding box center [1034, 275] width 80 height 29
click at [867, 350] on div "Overall category" at bounding box center [883, 349] width 209 height 11
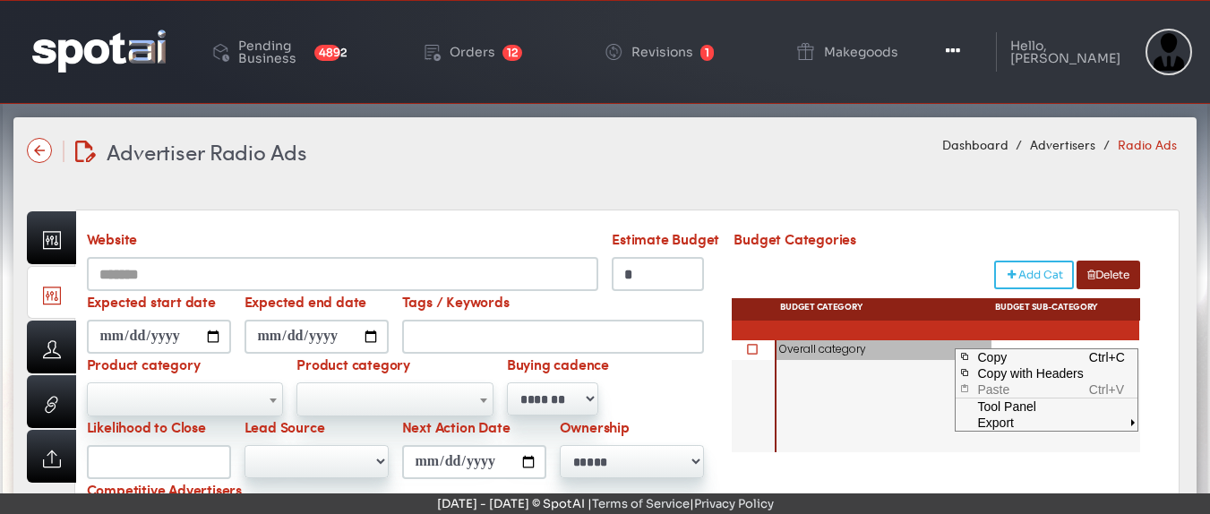
click at [929, 350] on div "Overall category" at bounding box center [883, 349] width 209 height 11
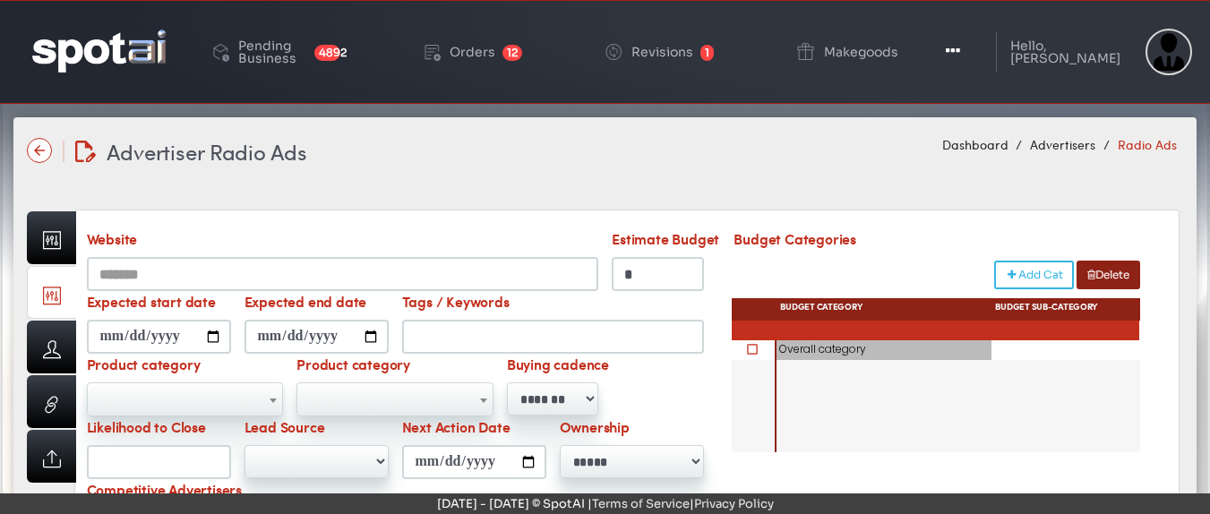
click at [927, 350] on div "Overall category" at bounding box center [883, 349] width 209 height 11
click at [926, 348] on div "Overall category" at bounding box center [883, 349] width 209 height 11
click at [987, 353] on select "**********" at bounding box center [883, 349] width 215 height 18
select select "*"
click at [776, 340] on select "**********" at bounding box center [883, 349] width 215 height 18
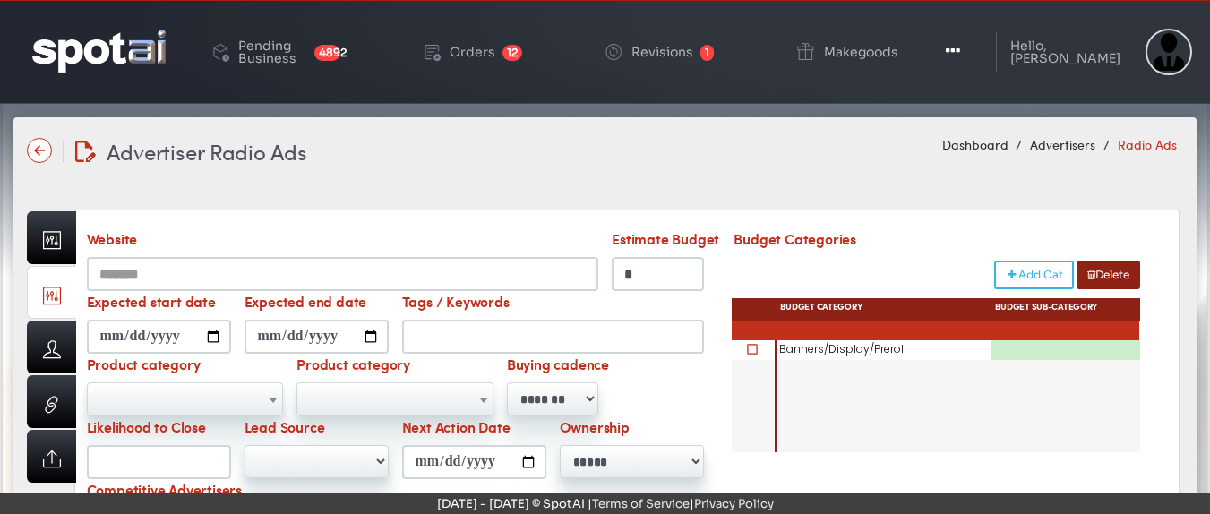
click at [1073, 354] on div at bounding box center [1098, 350] width 215 height 20
click at [1073, 354] on select "**********" at bounding box center [1098, 349] width 215 height 18
select select "*"
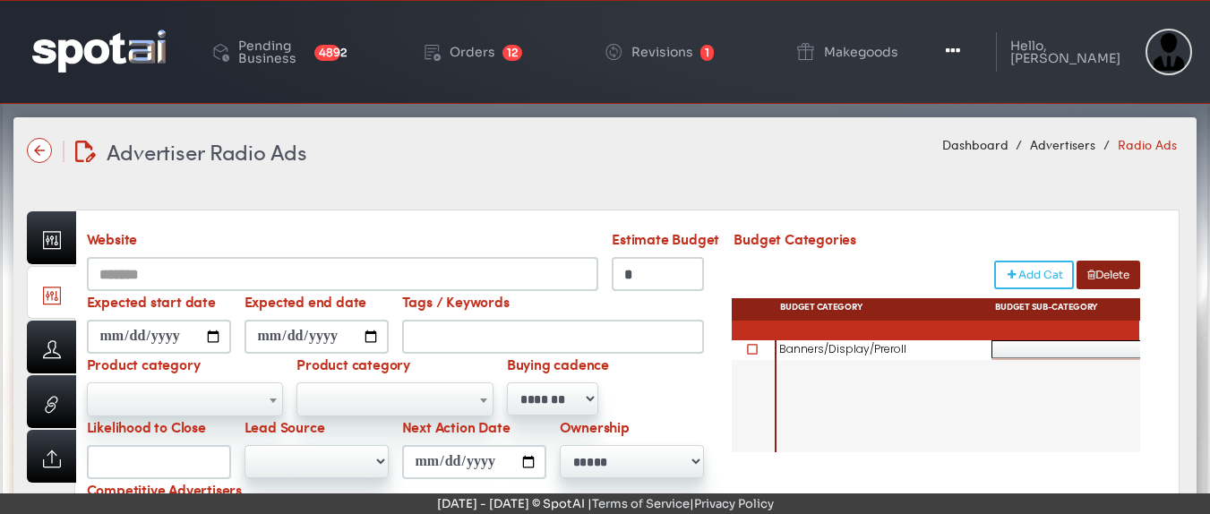
click at [991, 340] on select "**********" at bounding box center [1098, 349] width 215 height 18
click at [959, 348] on div "Banners/Display/Preroll" at bounding box center [883, 349] width 209 height 11
select select "*"
click at [986, 349] on select "**********" at bounding box center [883, 349] width 215 height 18
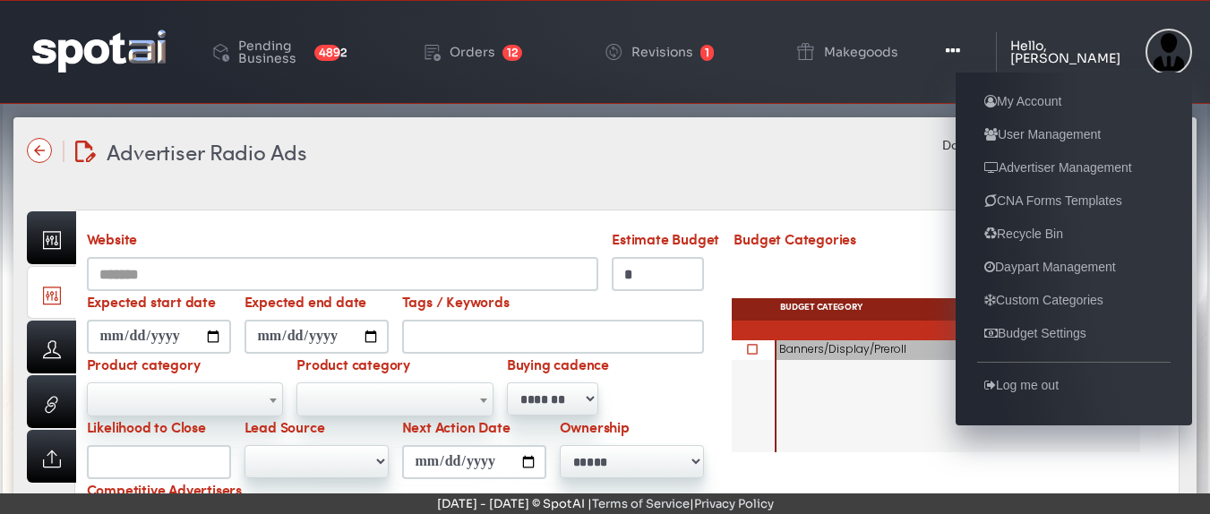
click at [1080, 46] on div "Hello, [PERSON_NAME]" at bounding box center [1073, 51] width 126 height 25
click at [1010, 297] on link "Custom Categories" at bounding box center [1043, 299] width 133 height 21
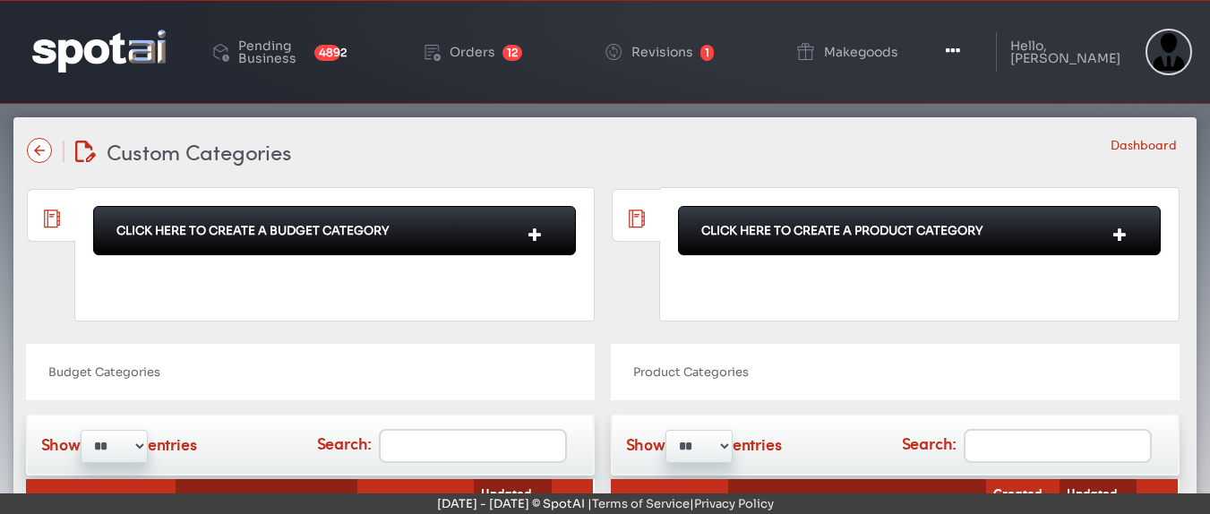
click at [539, 237] on icon at bounding box center [535, 235] width 35 height 24
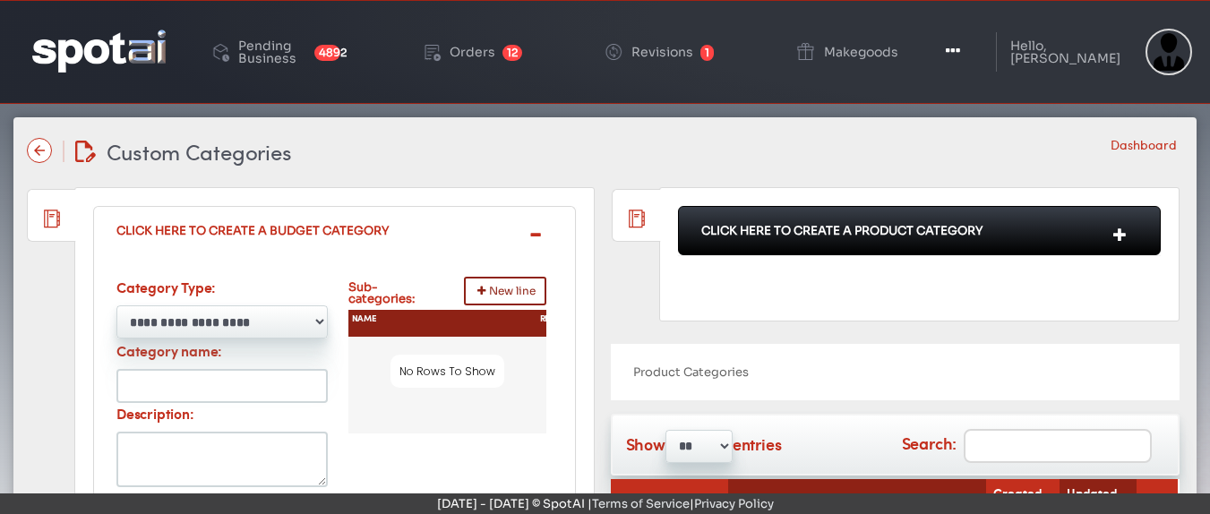
click at [325, 322] on select "**********" at bounding box center [221, 321] width 211 height 33
select select "**********"
click at [116, 305] on select "**********" at bounding box center [221, 321] width 211 height 33
click at [317, 321] on select "**********" at bounding box center [221, 321] width 211 height 33
